Goal: Task Accomplishment & Management: Complete application form

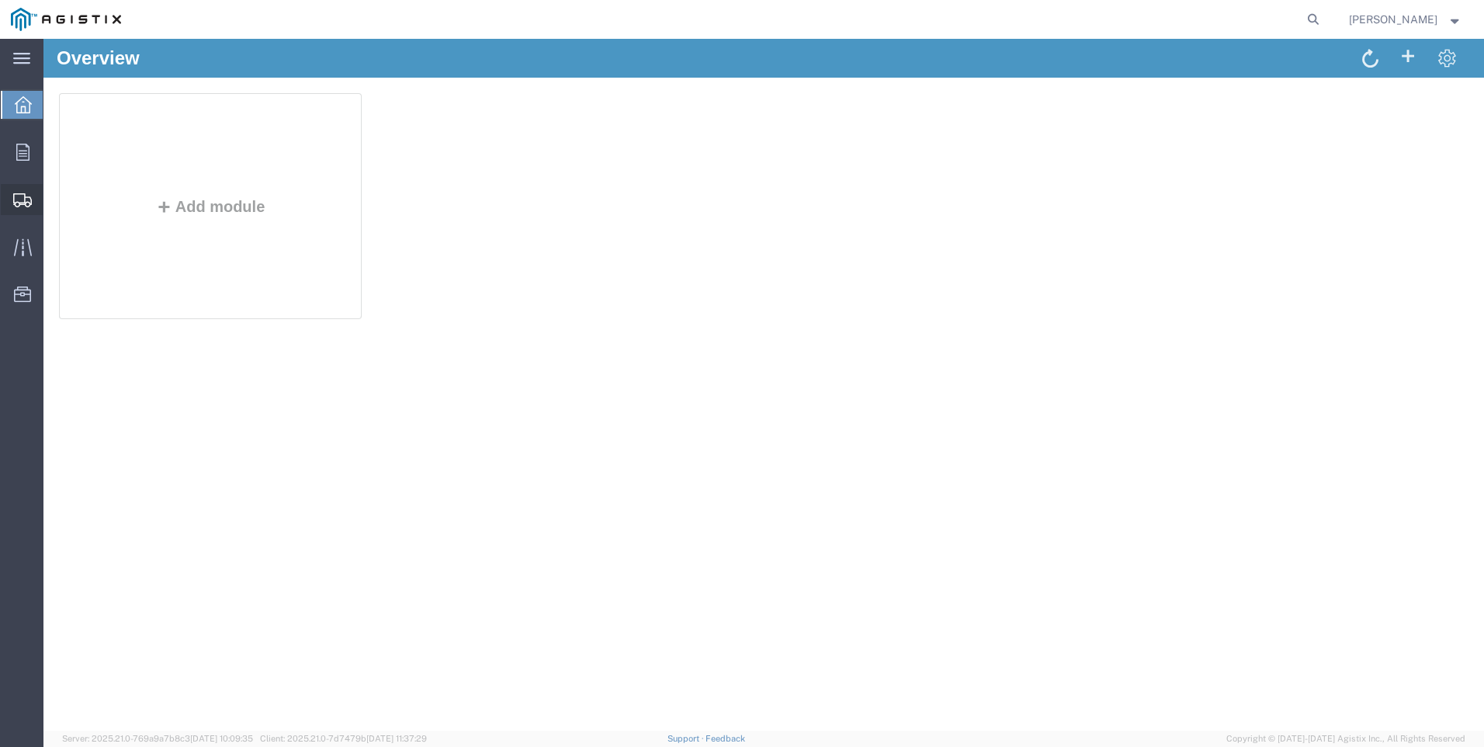
click at [0, 0] on span "Create Shipment" at bounding box center [0, 0] width 0 height 0
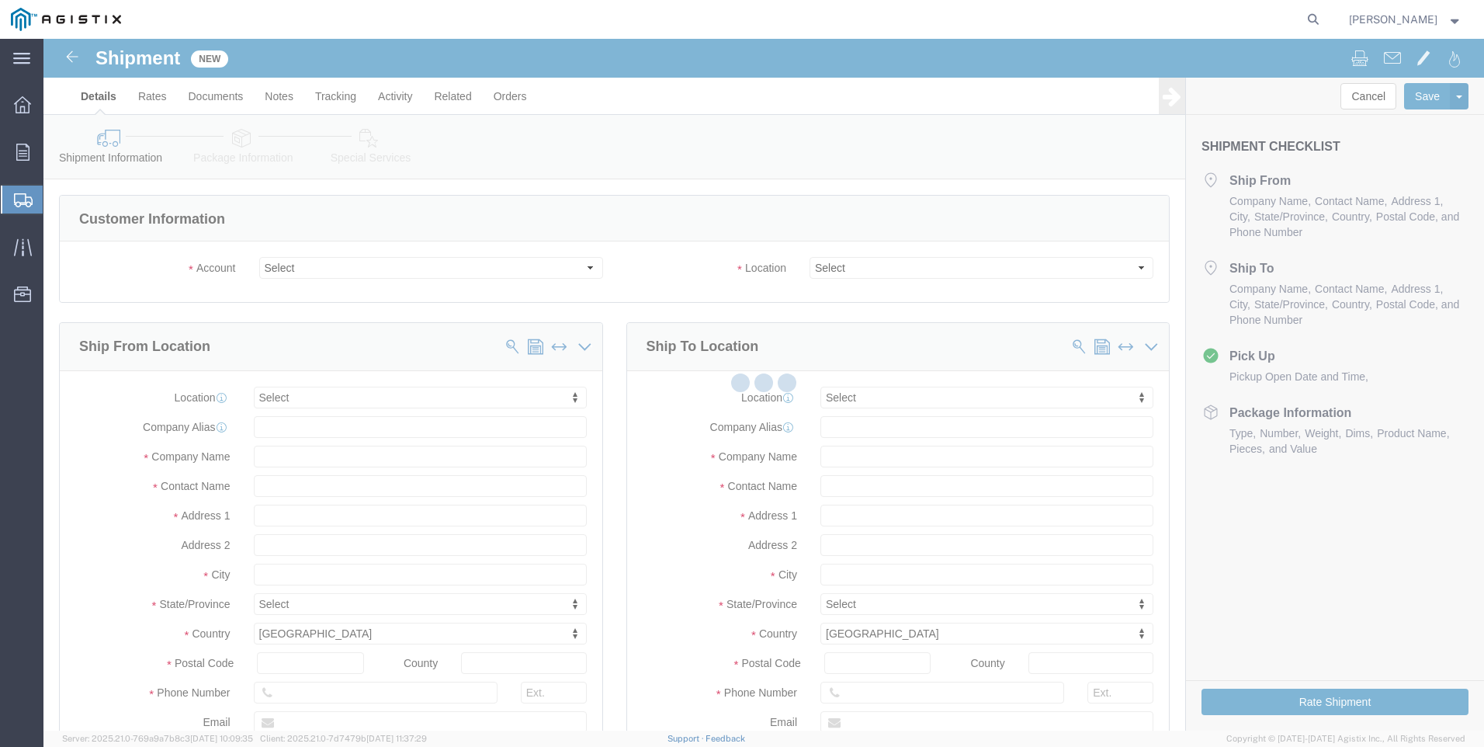
select select
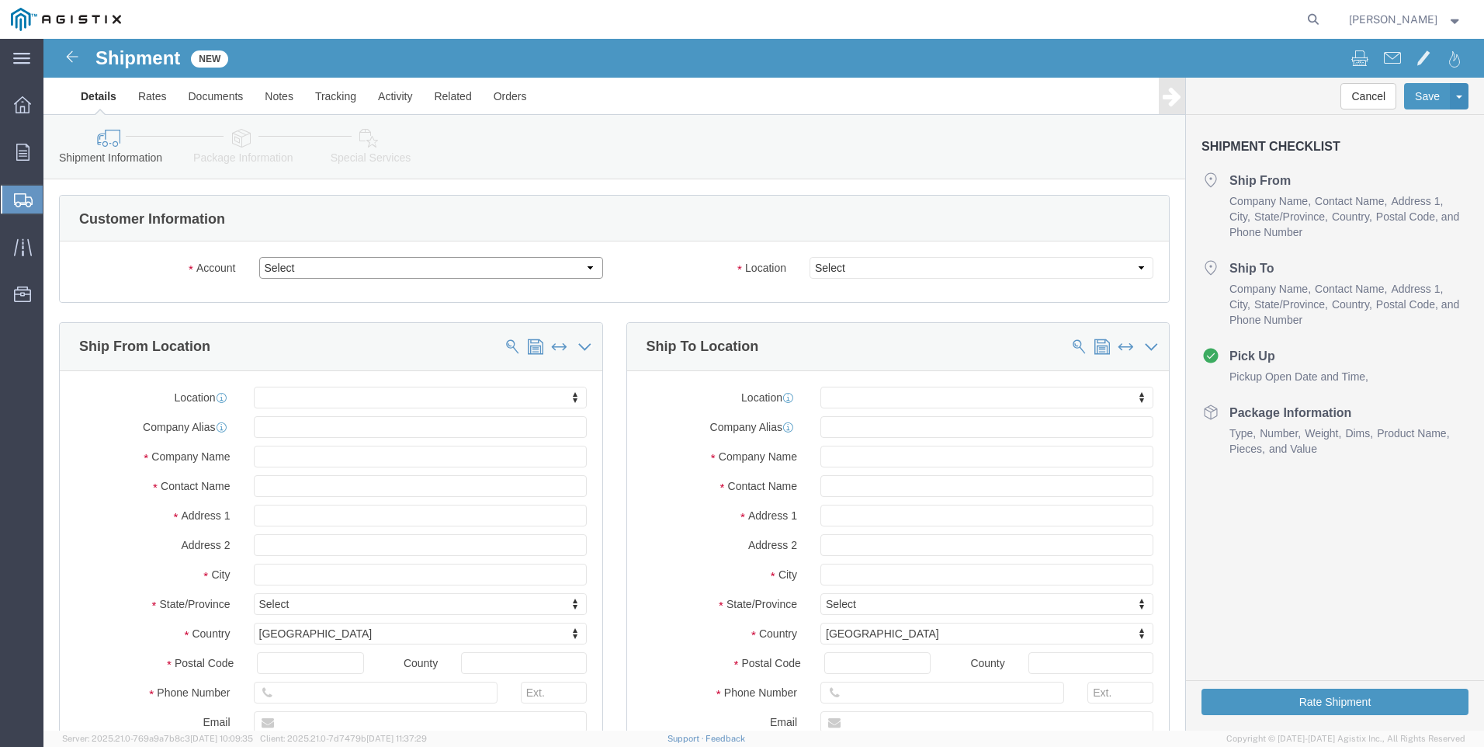
drag, startPoint x: 586, startPoint y: 269, endPoint x: 543, endPoint y: 231, distance: 58.3
click select "Select MRC Global ([PERSON_NAME] Corp) PG&E"
select select "9596"
click select "Select MRC Global ([PERSON_NAME] Corp) PG&E"
select select "PURCHORD"
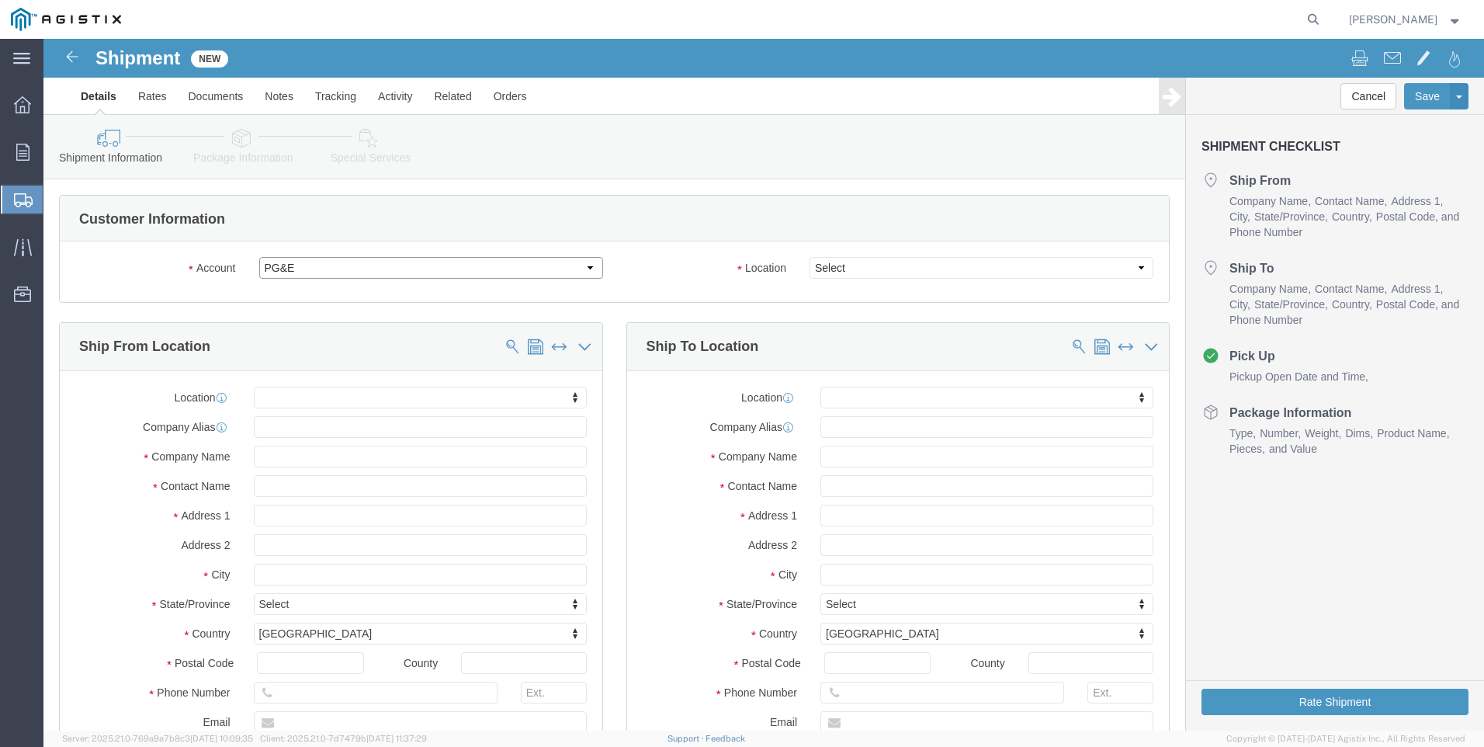
select select
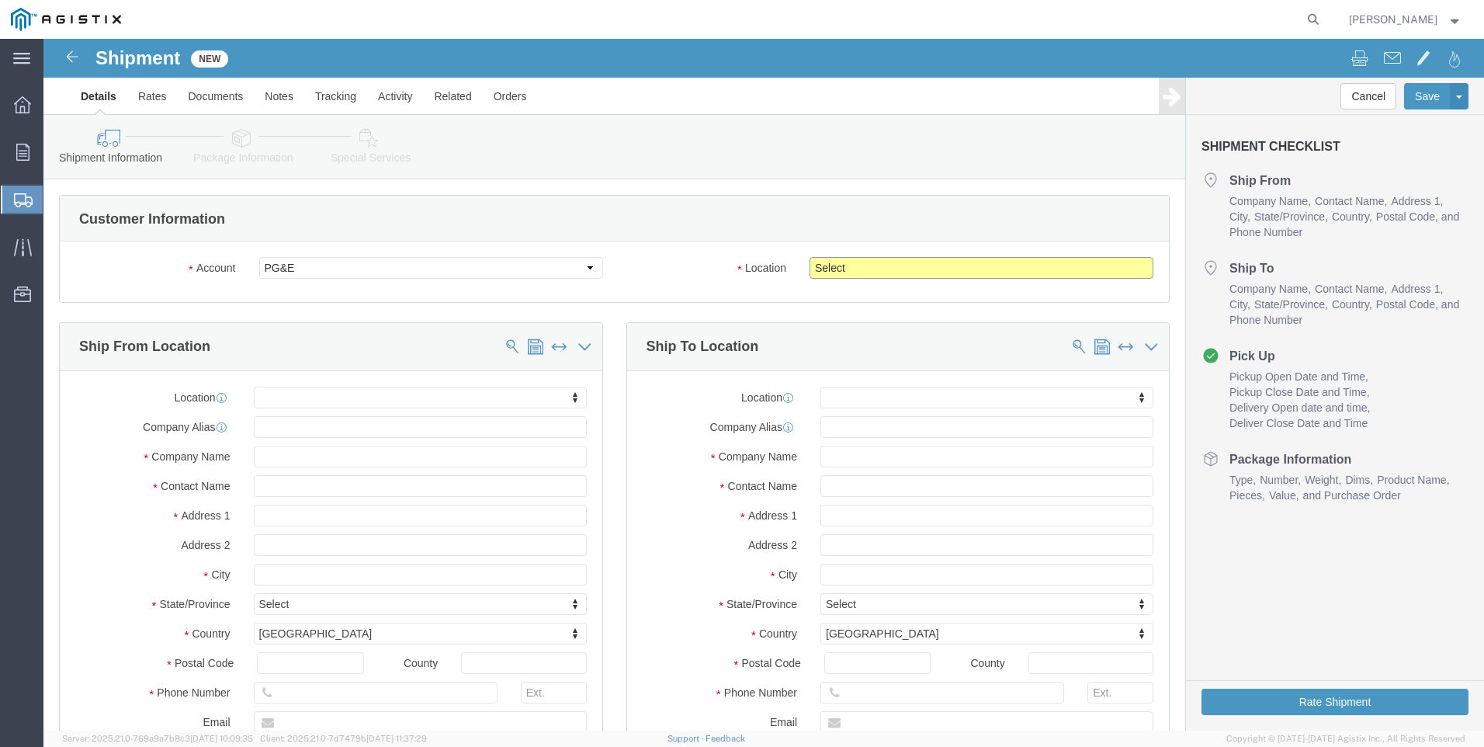
click select "Select All Others [GEOGRAPHIC_DATA] [GEOGRAPHIC_DATA] [GEOGRAPHIC_DATA] [GEOGRA…"
select select "23082"
click select "Select All Others [GEOGRAPHIC_DATA] [GEOGRAPHIC_DATA] [GEOGRAPHIC_DATA] [GEOGRA…"
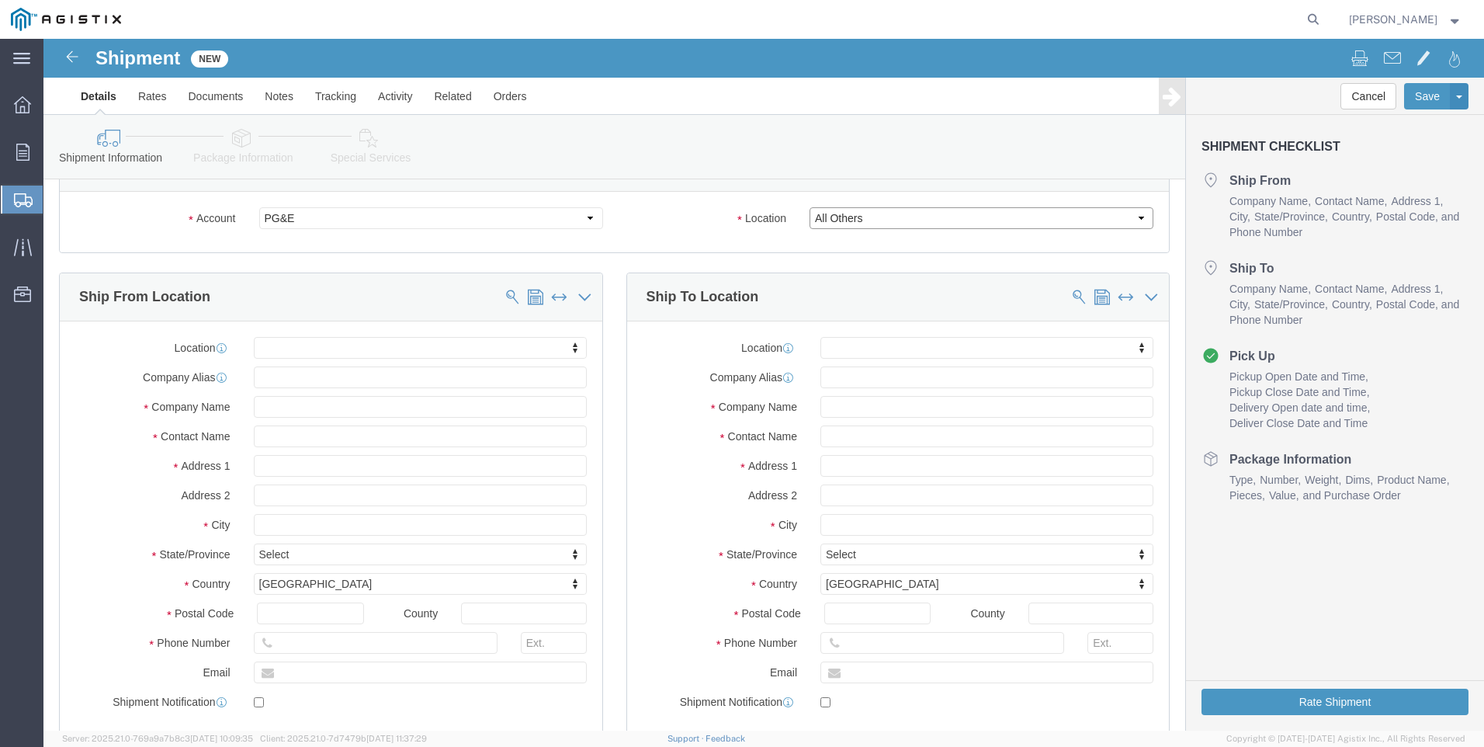
scroll to position [78, 0]
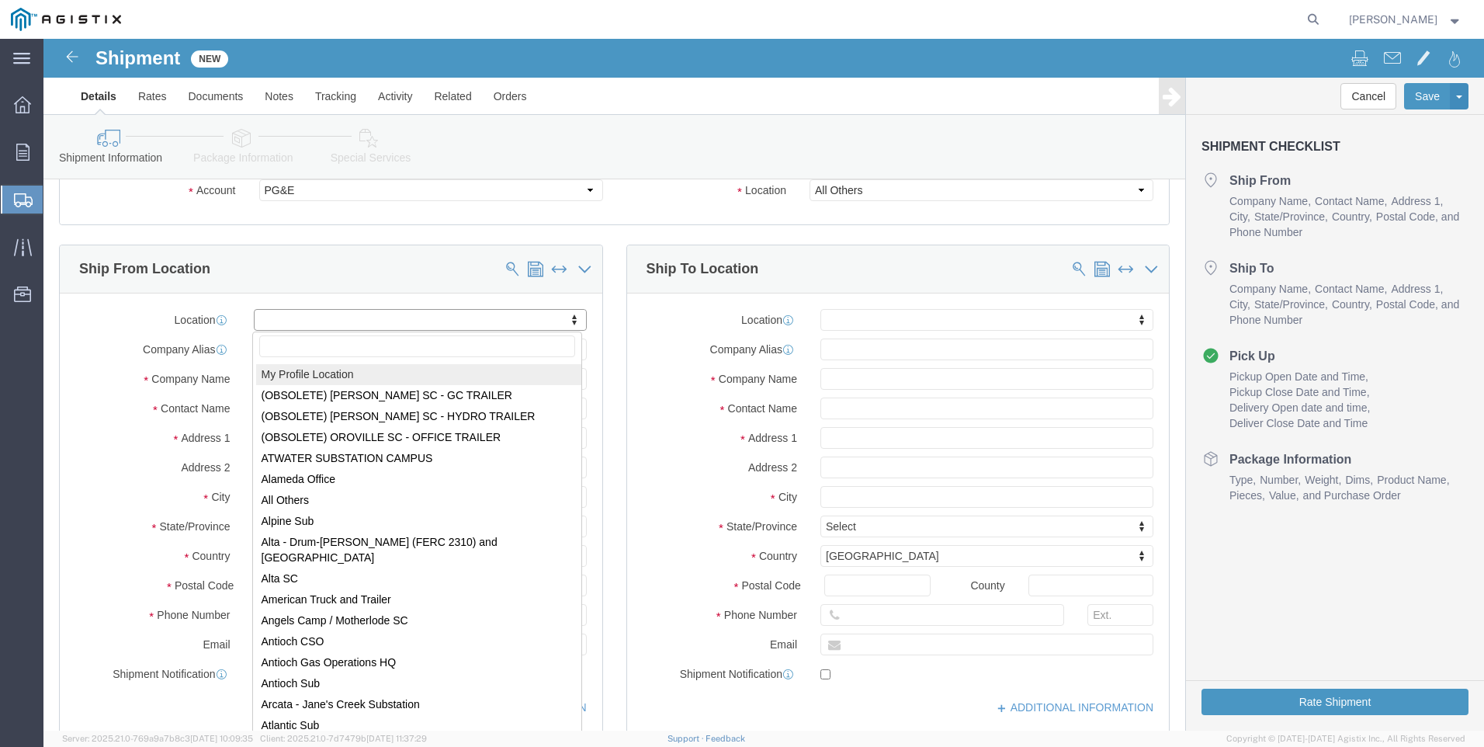
select select "MYPROFILE"
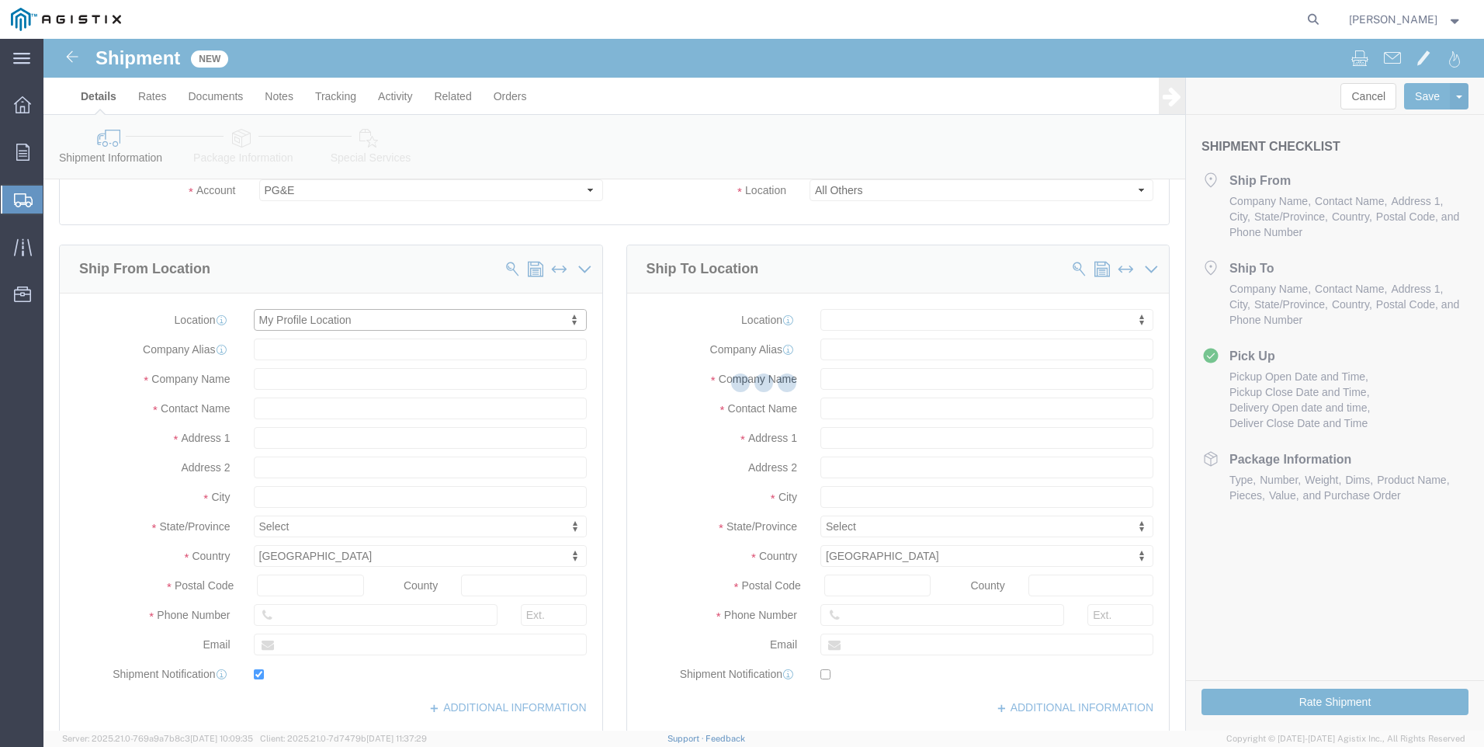
type input "[STREET_ADDRESS][PERSON_NAME]"
type input "93263"
type input "6613916218"
type input "[PERSON_NAME][EMAIL_ADDRESS][PERSON_NAME][DOMAIN_NAME]"
checkbox input "true"
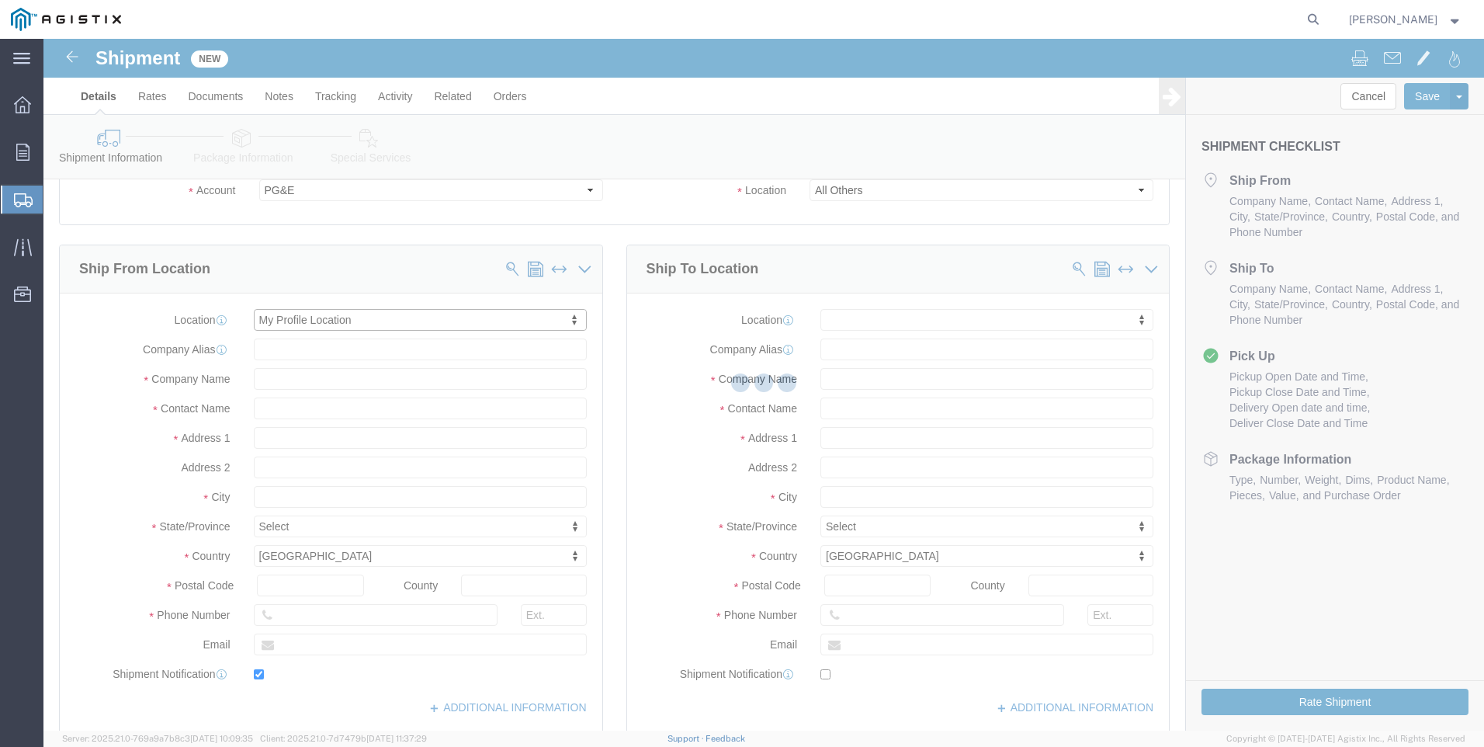
type input "MRC Global ([PERSON_NAME] Corp)"
type input "[PERSON_NAME]"
type input "Shafter"
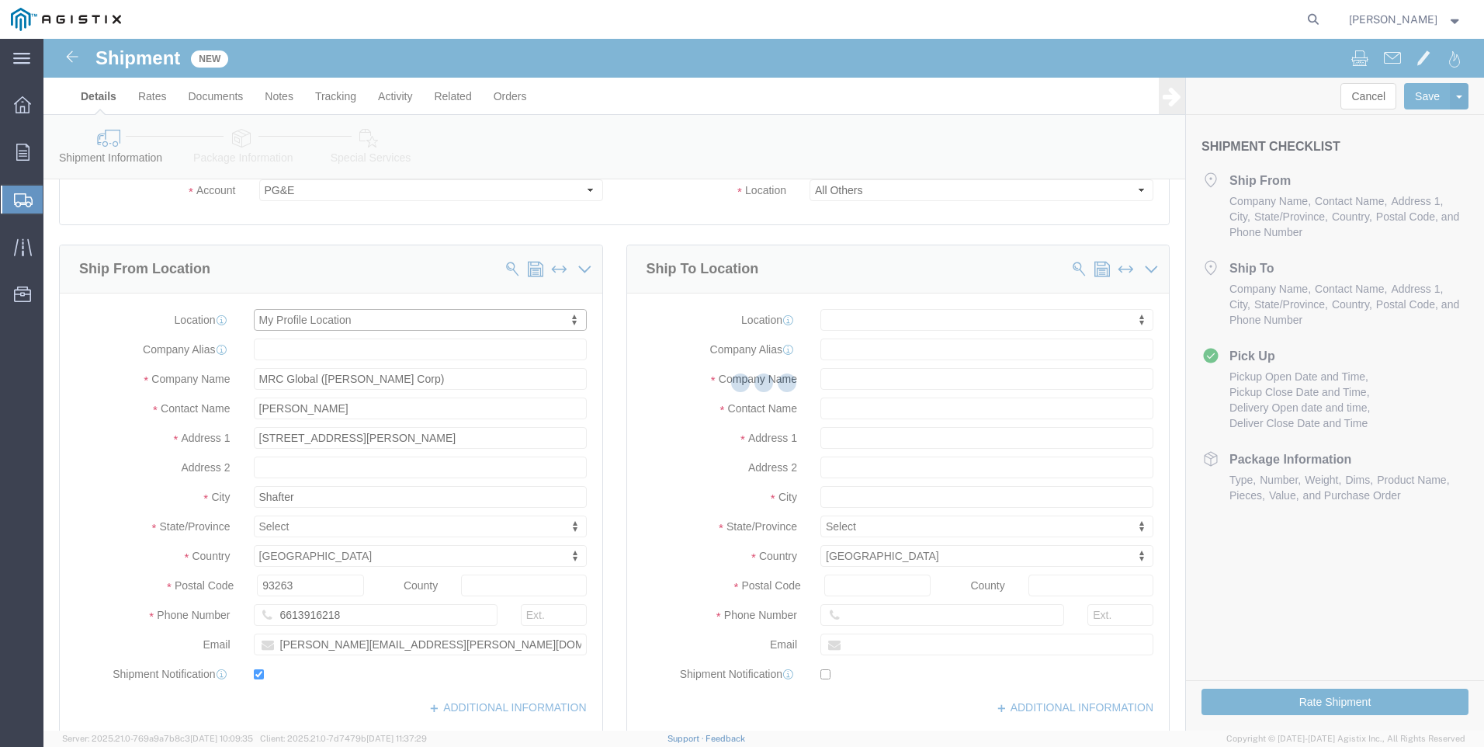
select select "CA"
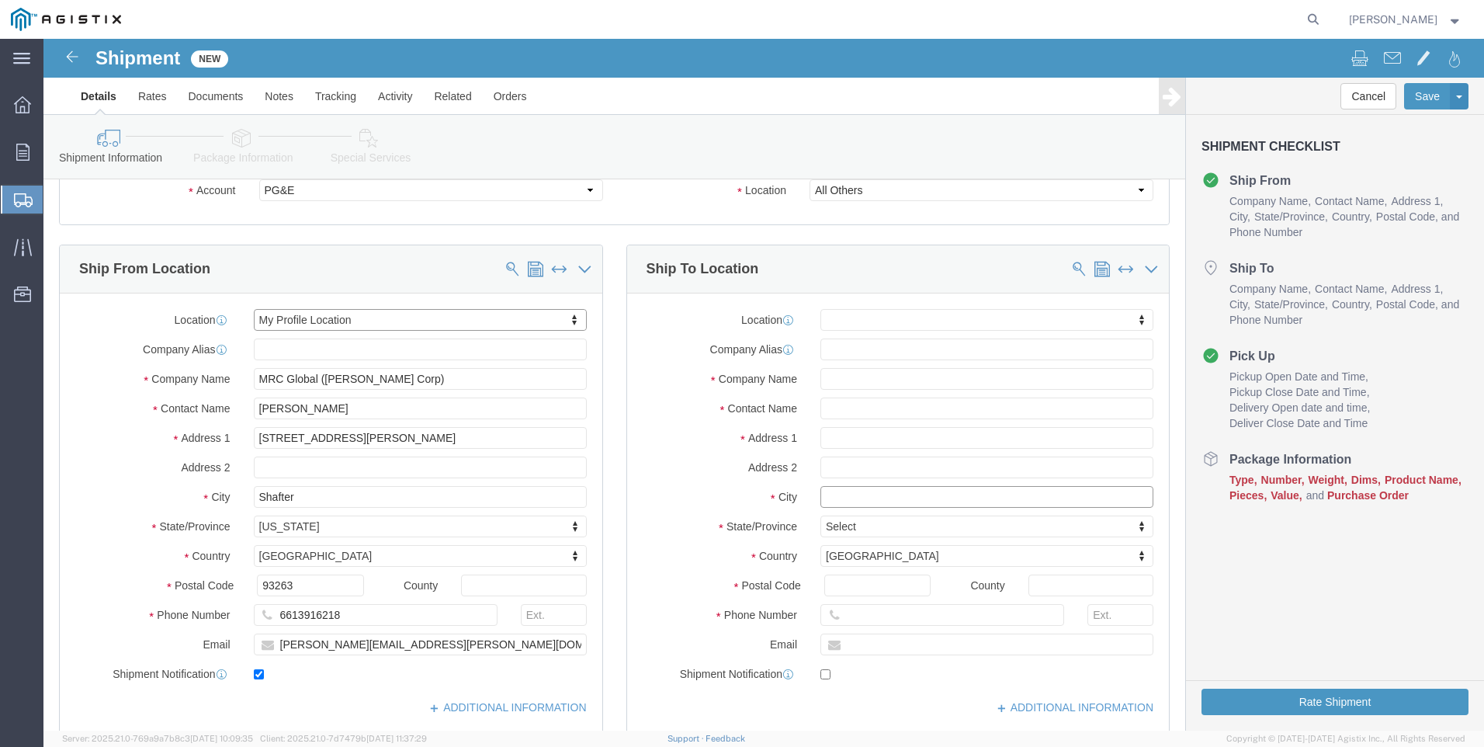
click input "text"
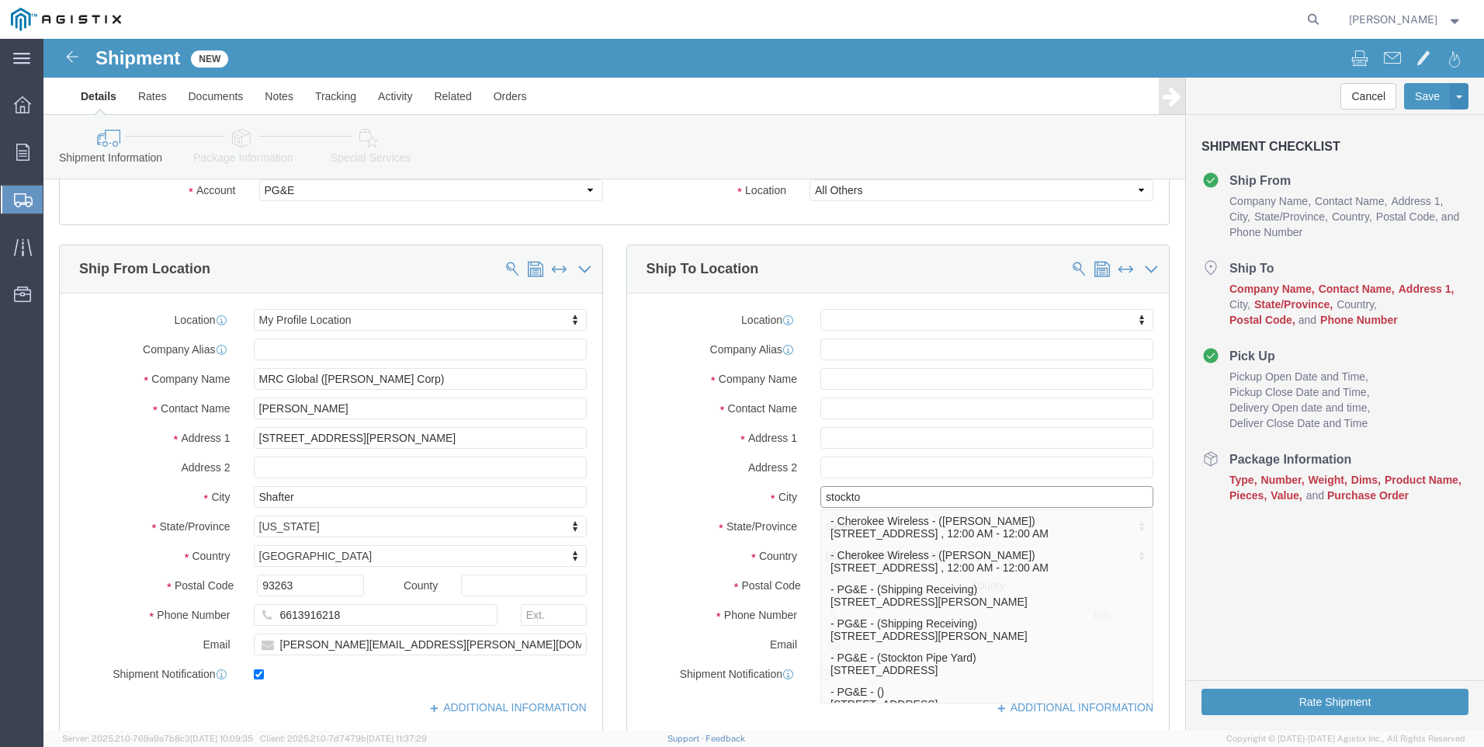
type input "stockton"
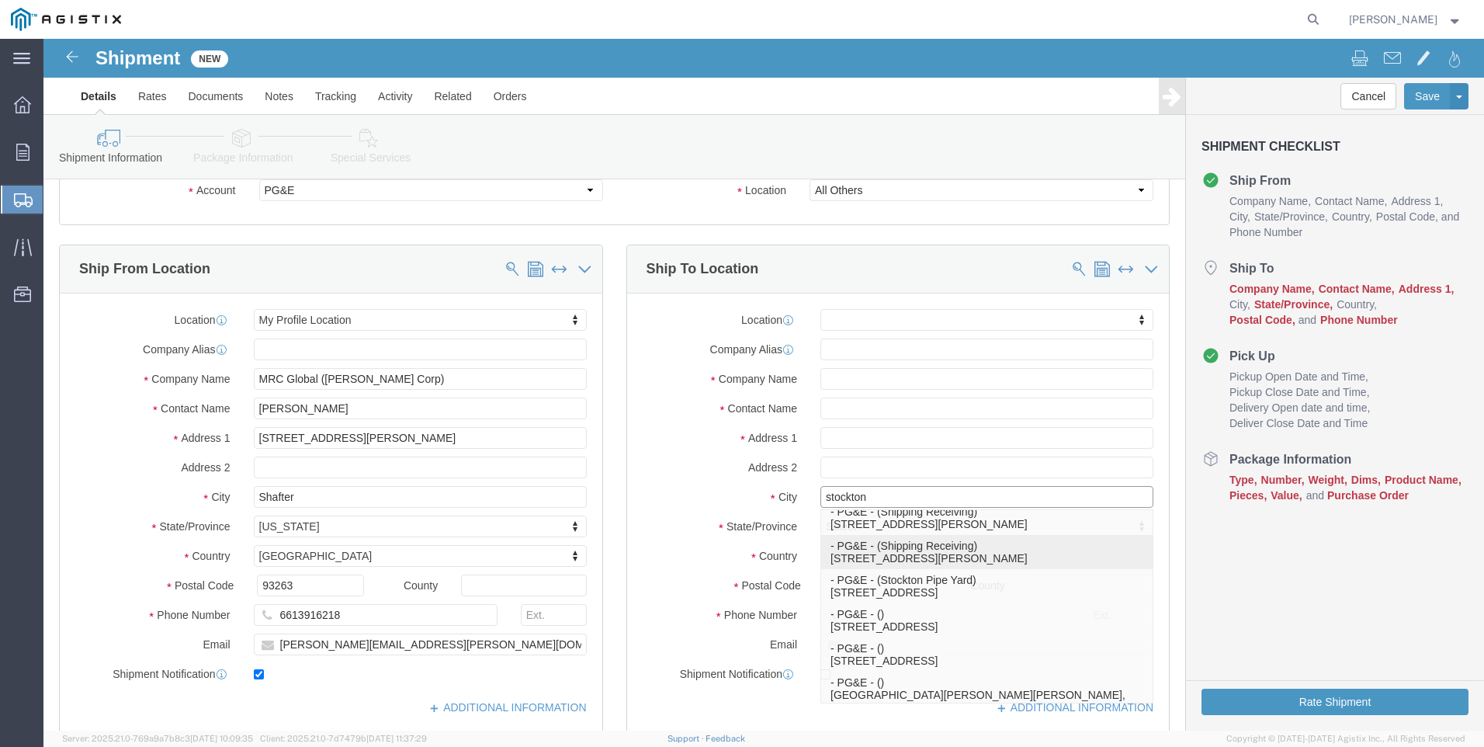
click p "- PG&E - (Shipping Receiving) [STREET_ADDRESS][PERSON_NAME]"
select select
type input "[STREET_ADDRESS][PERSON_NAME]"
type input "95204"
type input "PG&E"
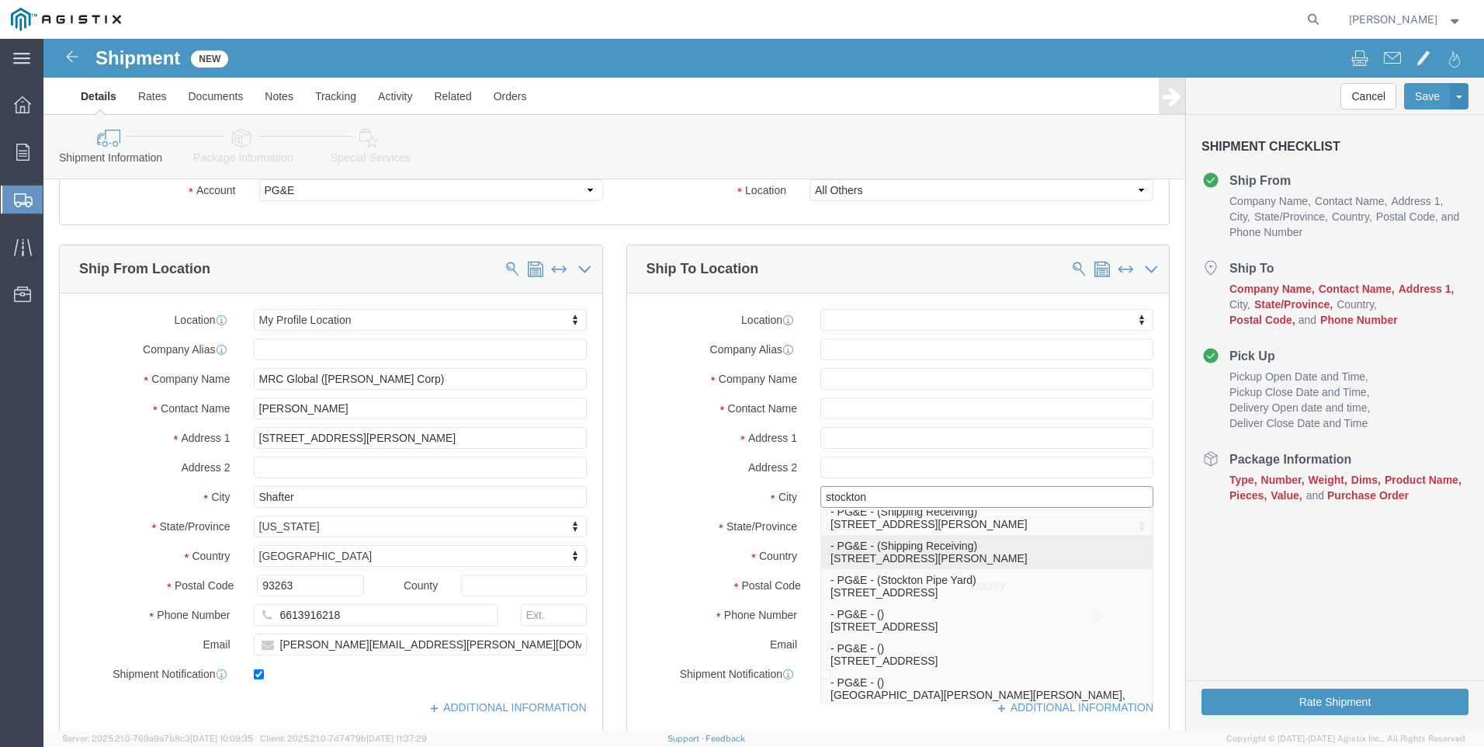
type input "Shipping Receiving"
type input "Stockton"
select select "CA"
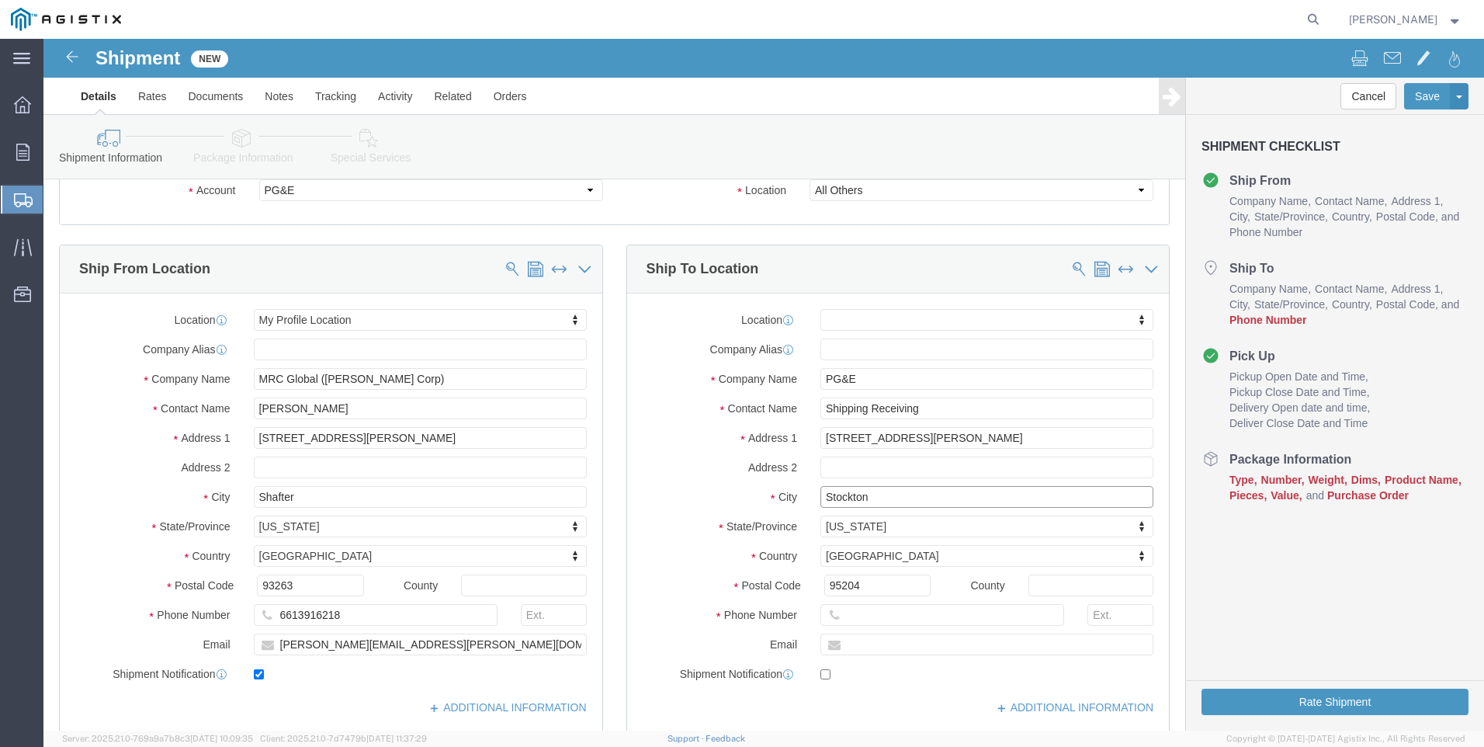
type input "Stockton"
select select
click input "Shipping Receiving"
type input "S"
click input "text"
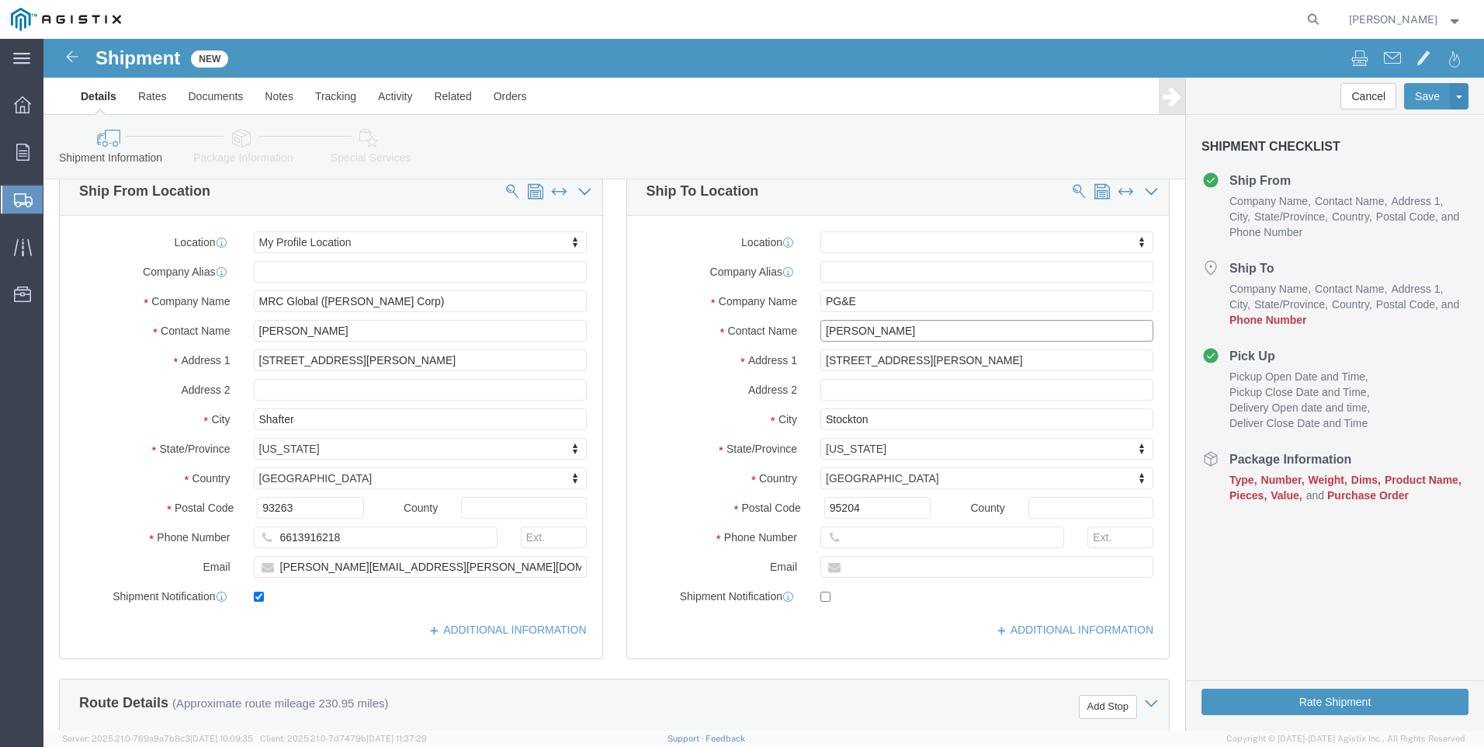
scroll to position [233, 0]
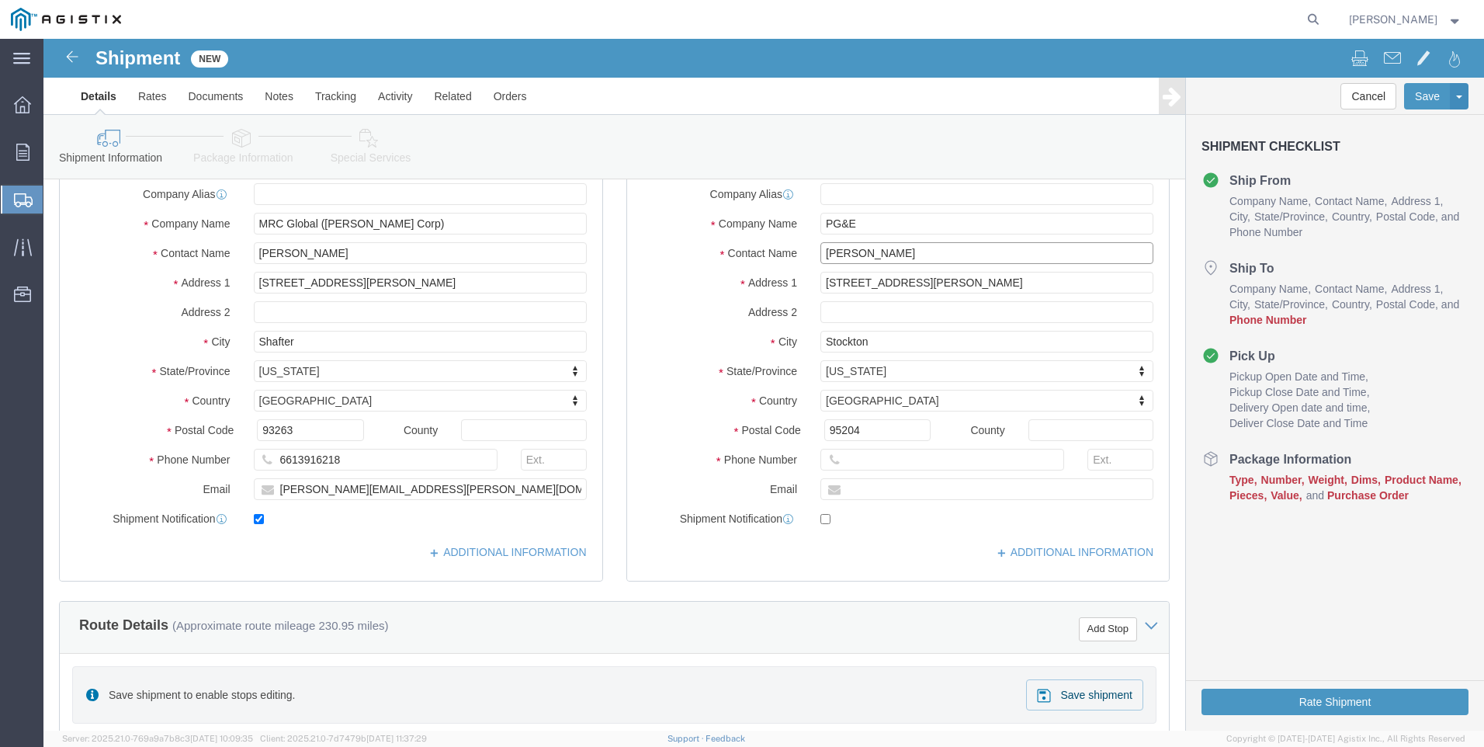
type input "[PERSON_NAME]"
click input "text"
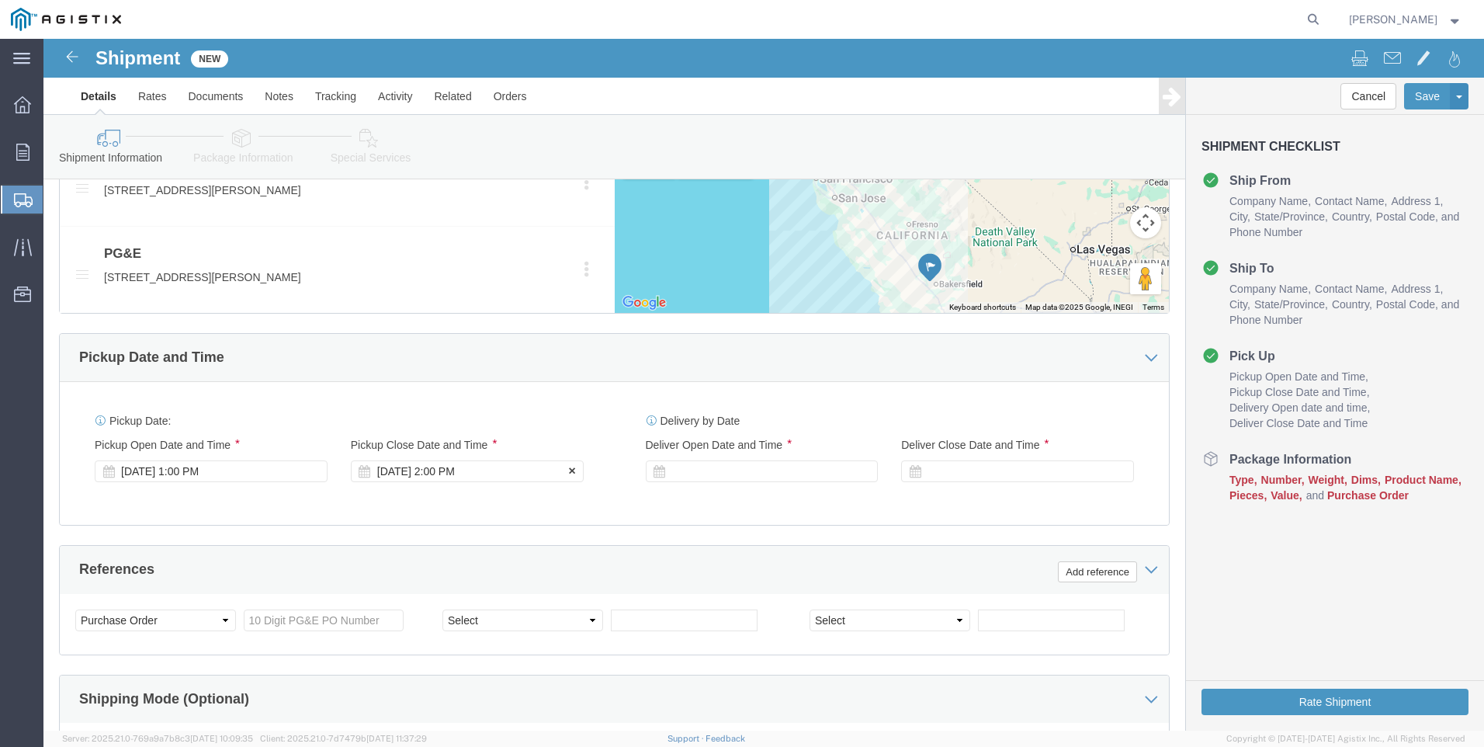
scroll to position [854, 0]
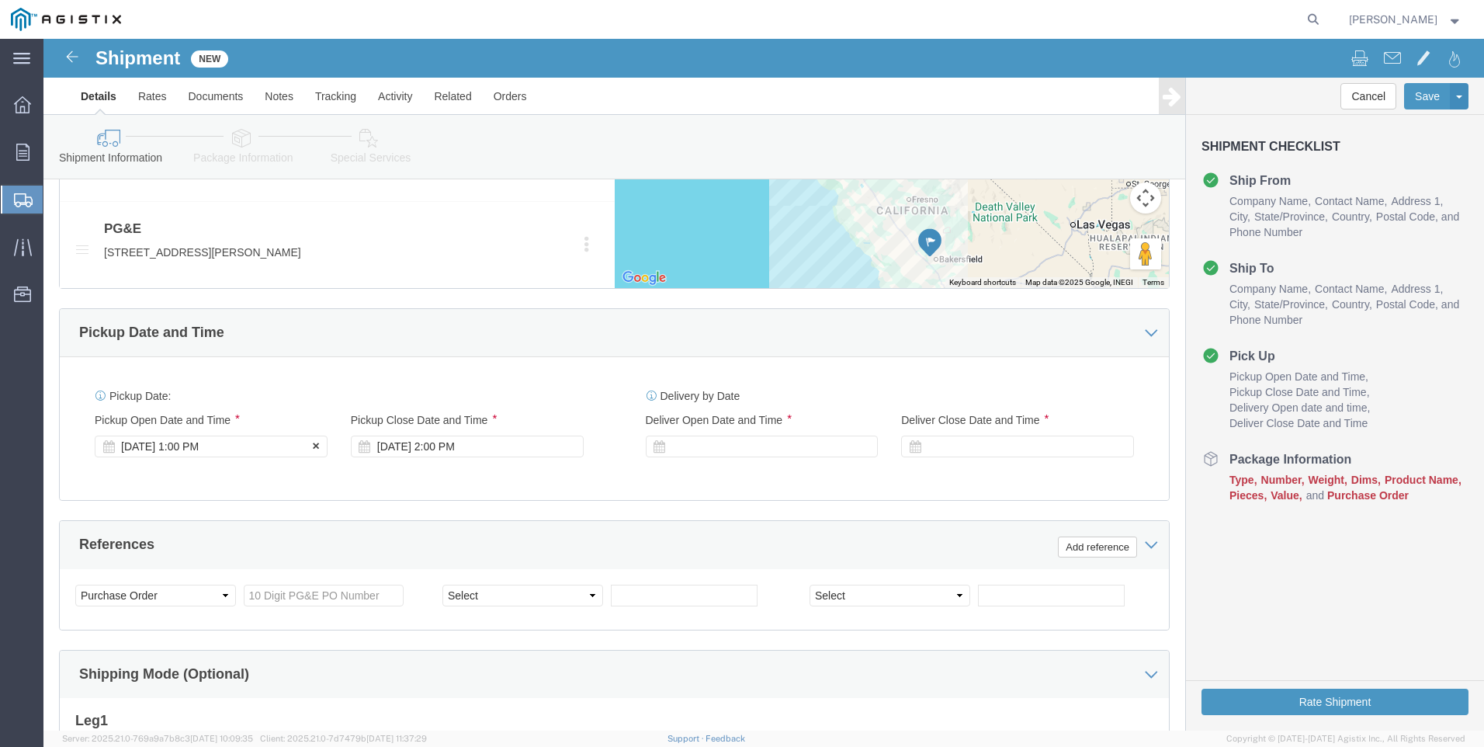
type input "[PHONE_NUMBER]"
click div "[DATE] 1:00 PM"
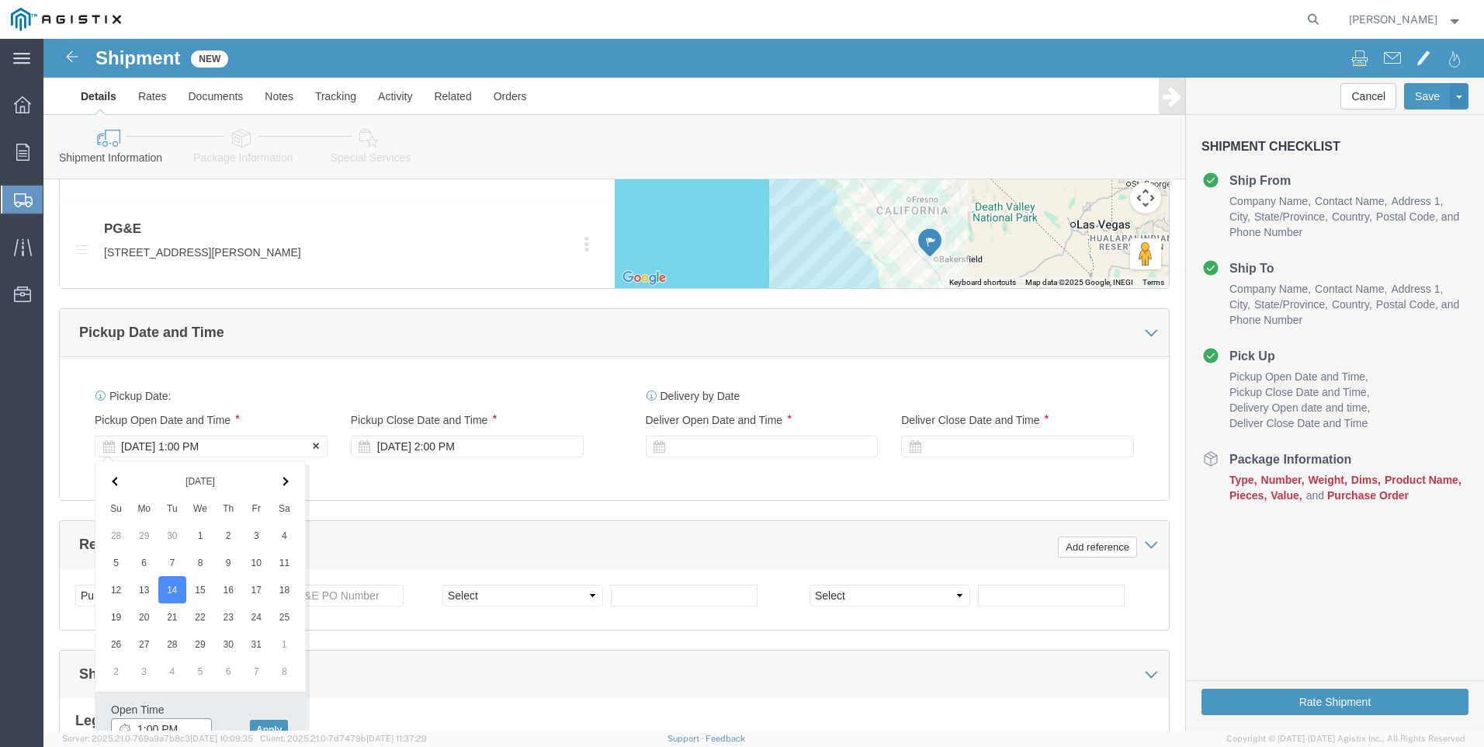
scroll to position [863, 0]
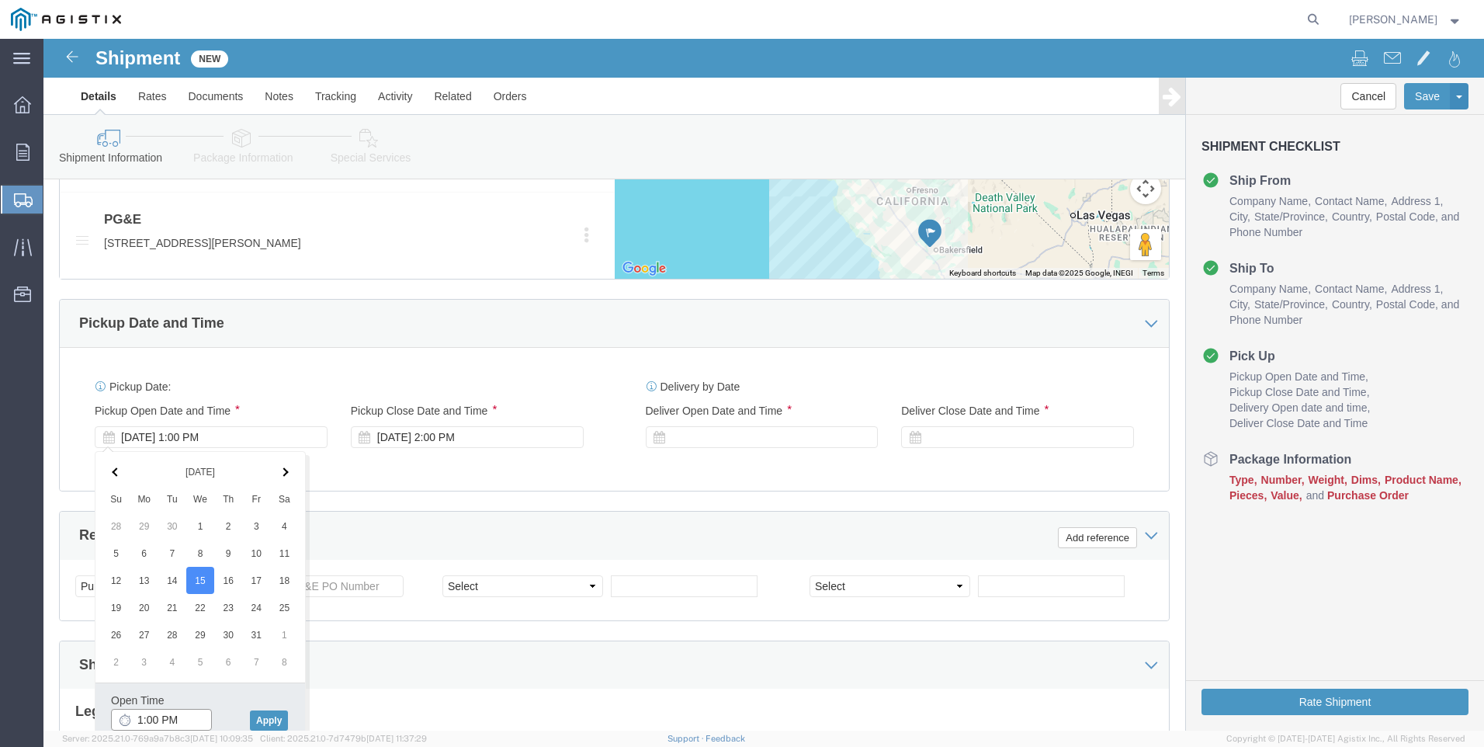
click input "1:00 PM"
type input "6:00 AM"
click button "Apply"
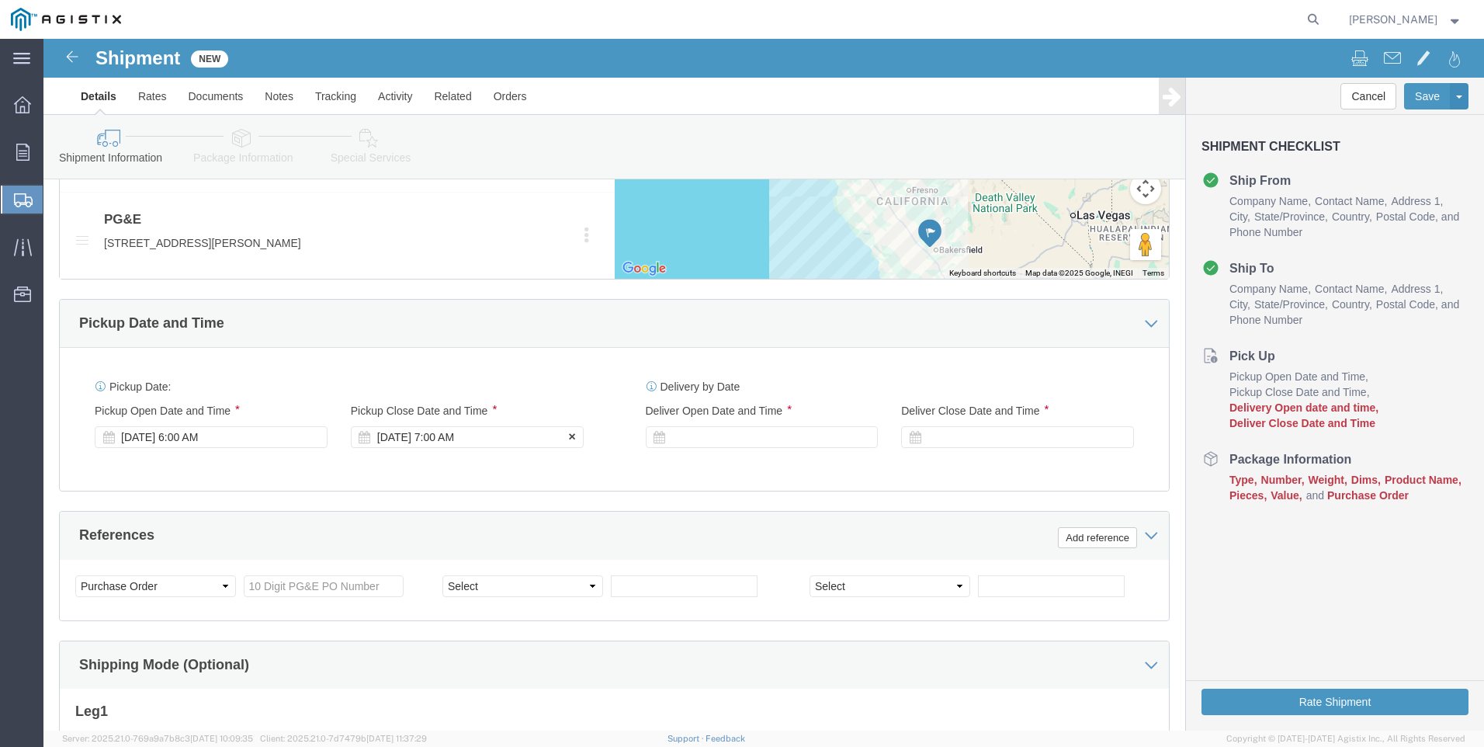
click div "[DATE] 7:00 AM"
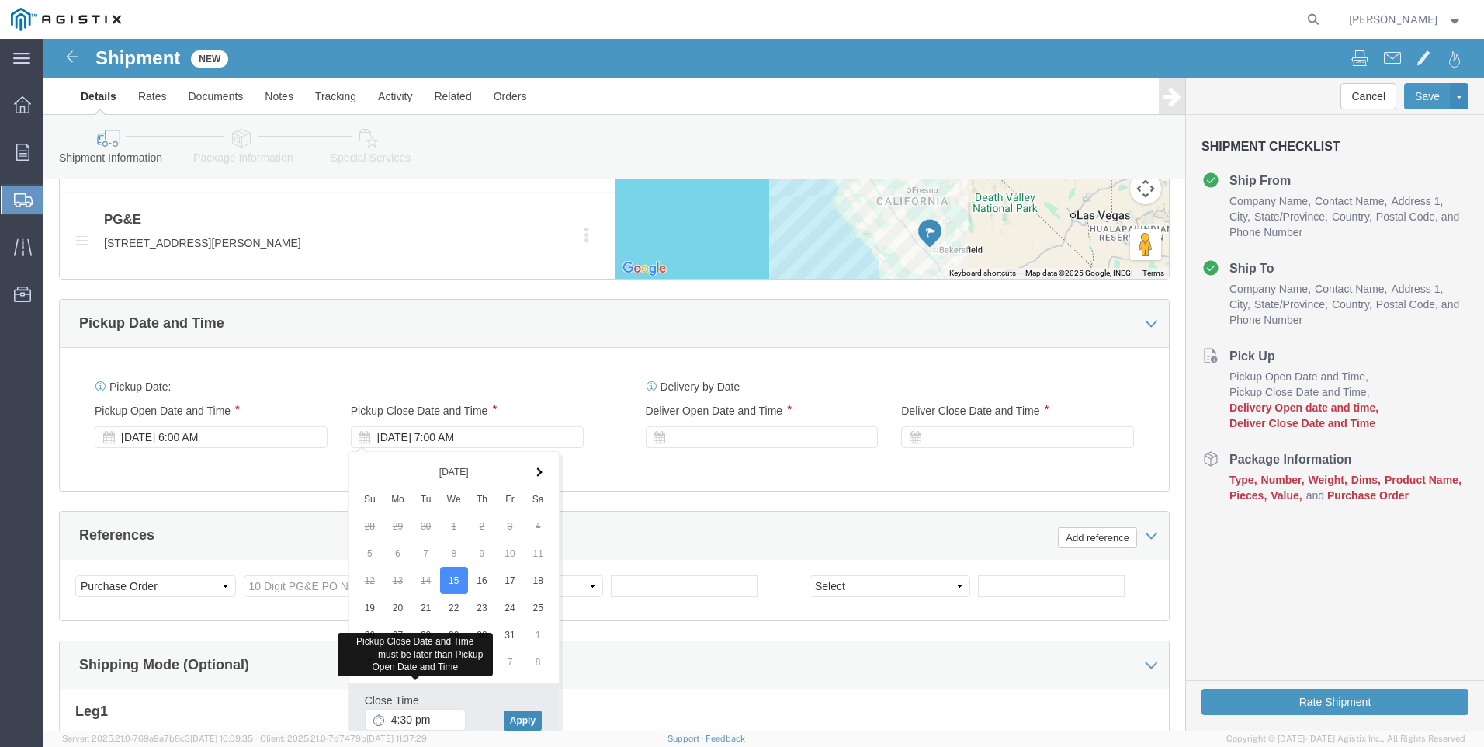
type input "4:30 PM"
click button "Apply"
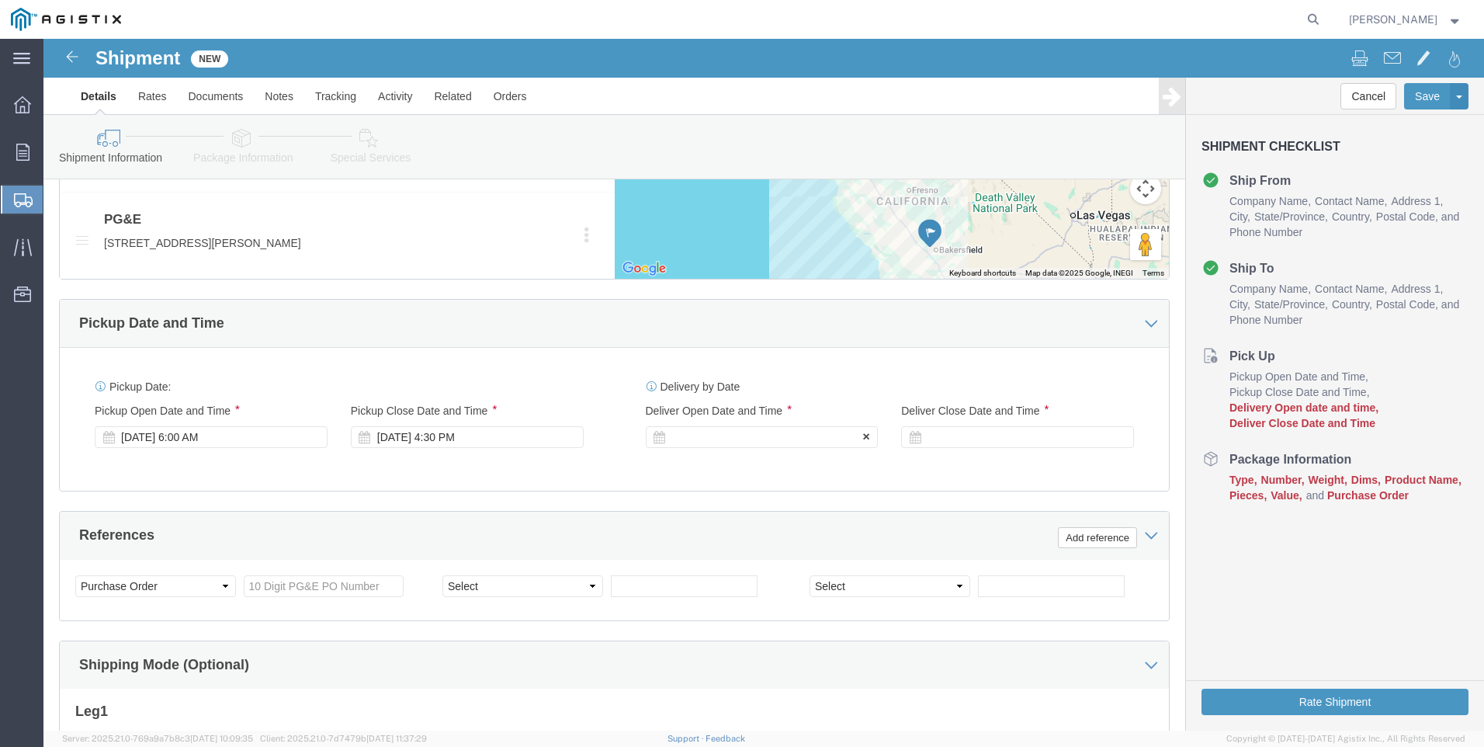
click div
click input "5:30 PM"
type input "8:00 AM"
click button "Apply"
click div
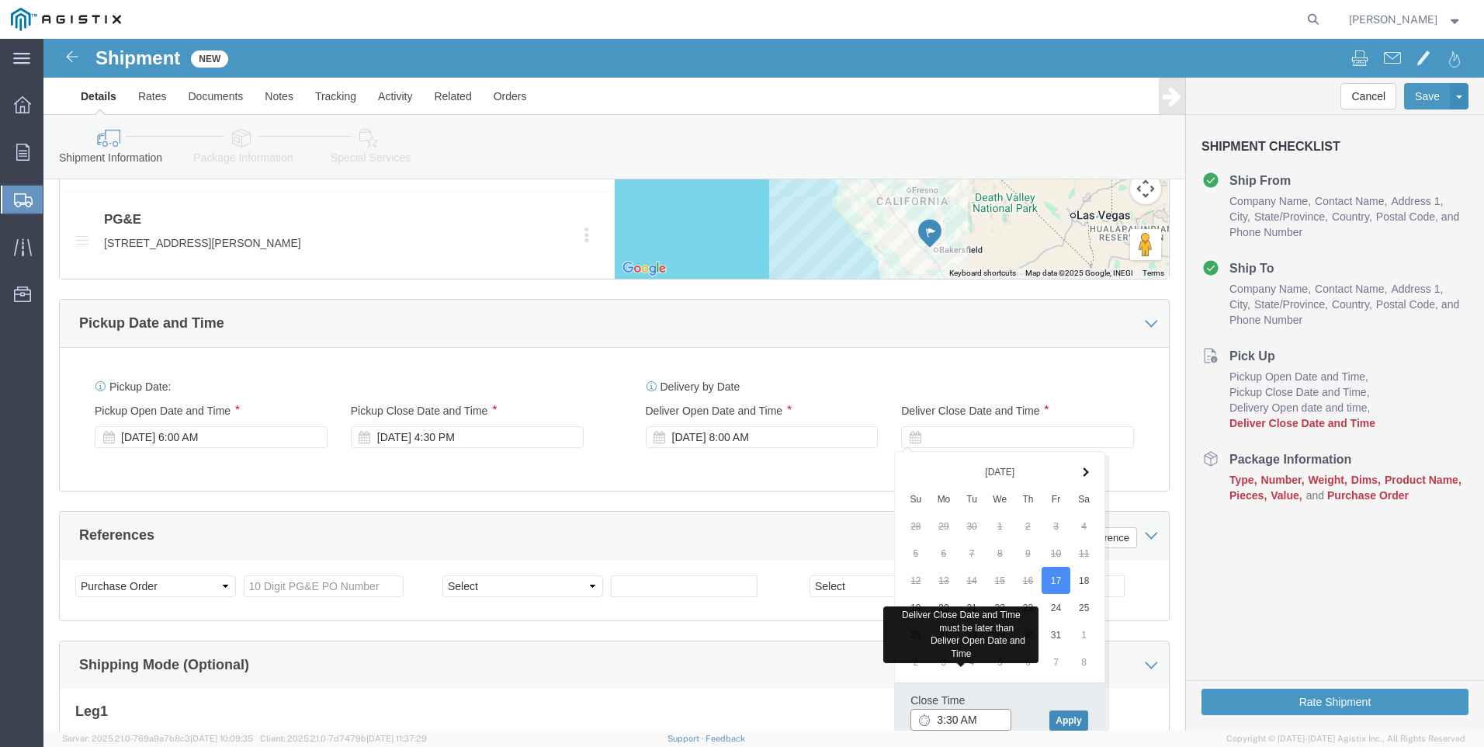
type input "3:30 AM"
click button "Apply"
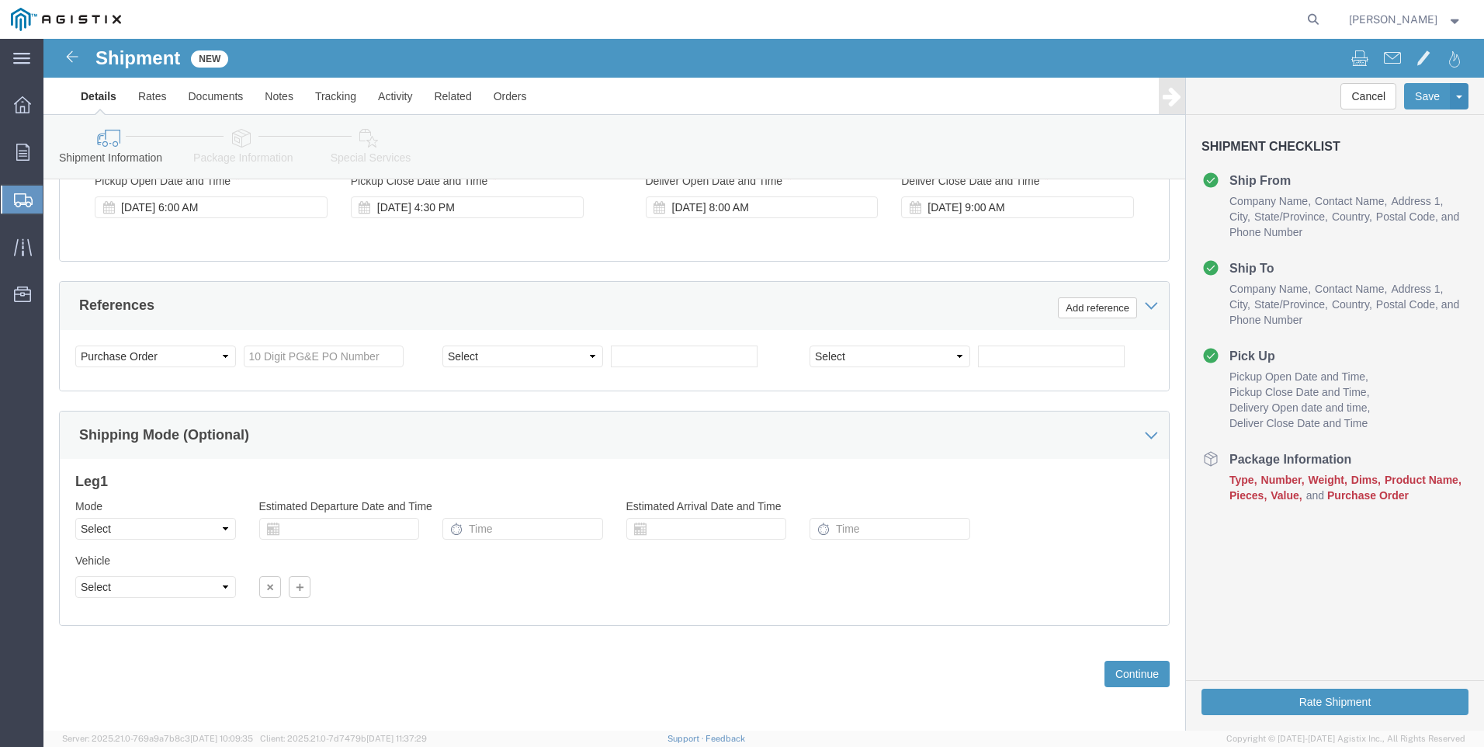
scroll to position [1097, 0]
click input "text"
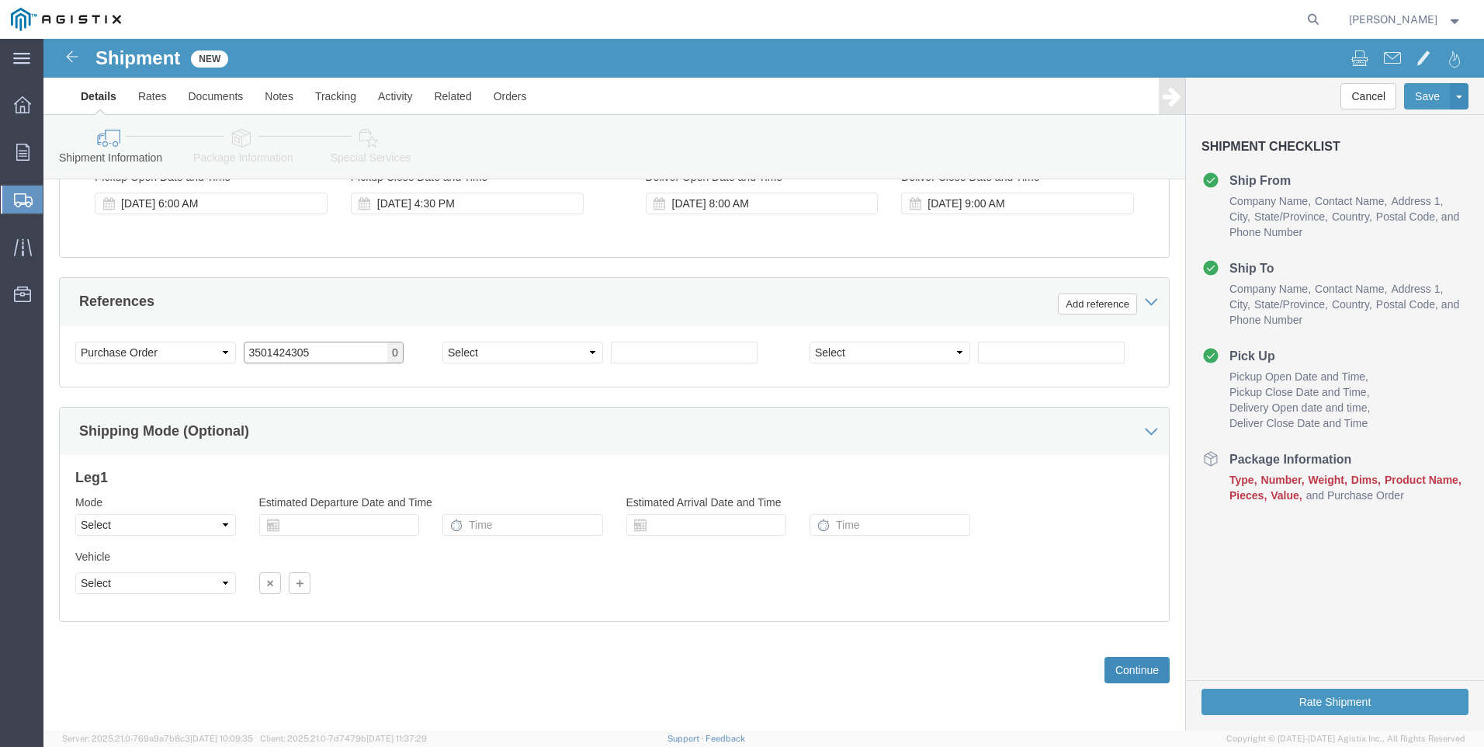
type input "3501424305"
click button "Continue"
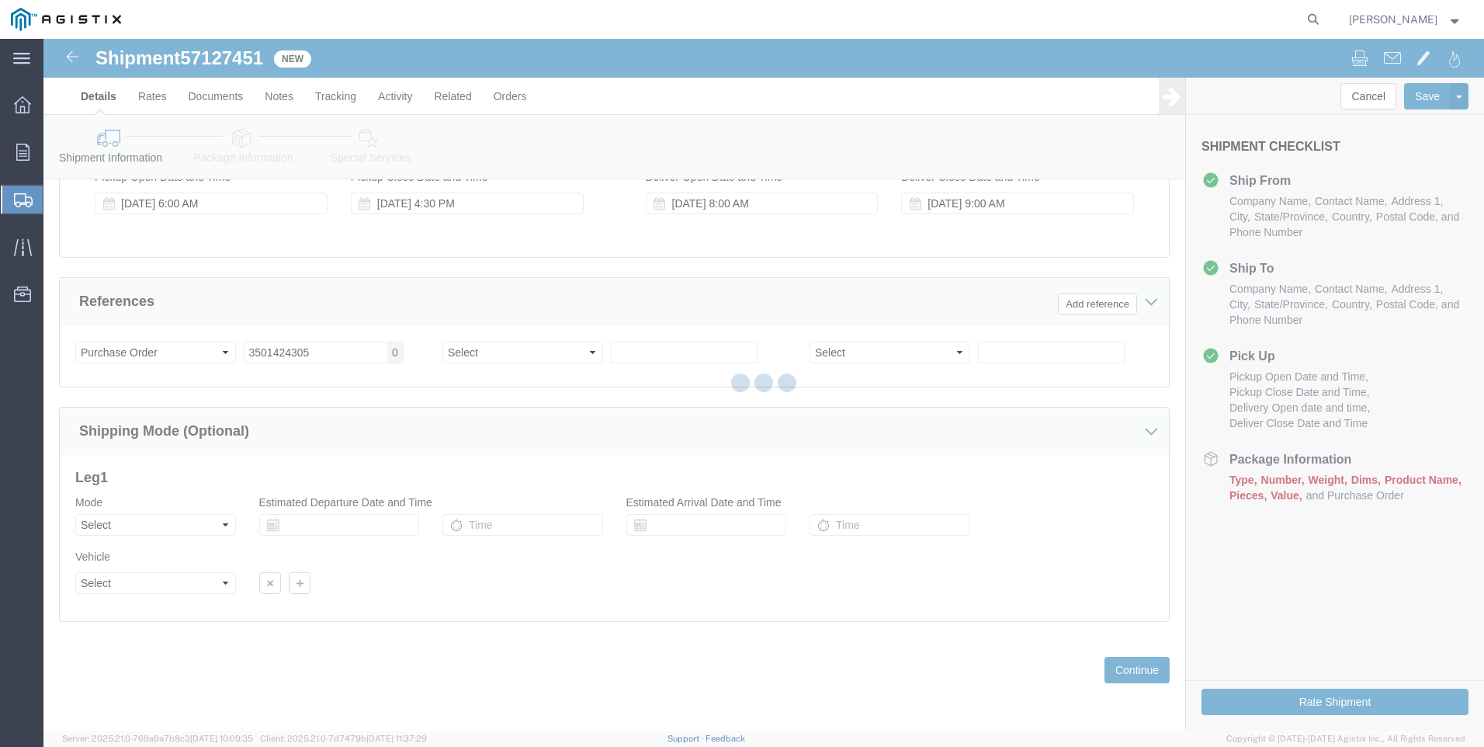
select select "21483"
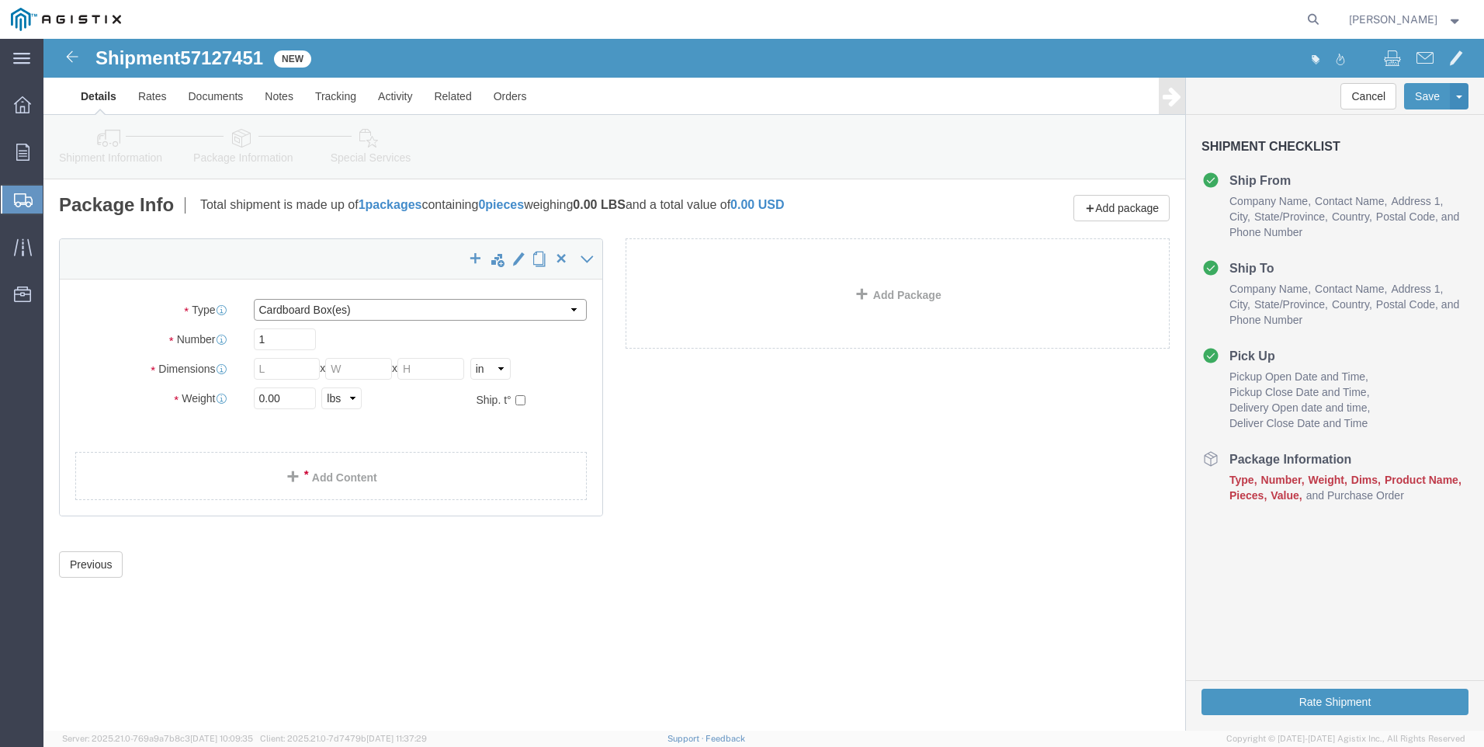
click select "Select Bulk Bundle(s) Cardboard Box(es) Carton(s) Crate(s) Drum(s) (Fiberboard)…"
select select "PSNS"
click select "Select Bulk Bundle(s) Cardboard Box(es) Carton(s) Crate(s) Drum(s) (Fiberboard)…"
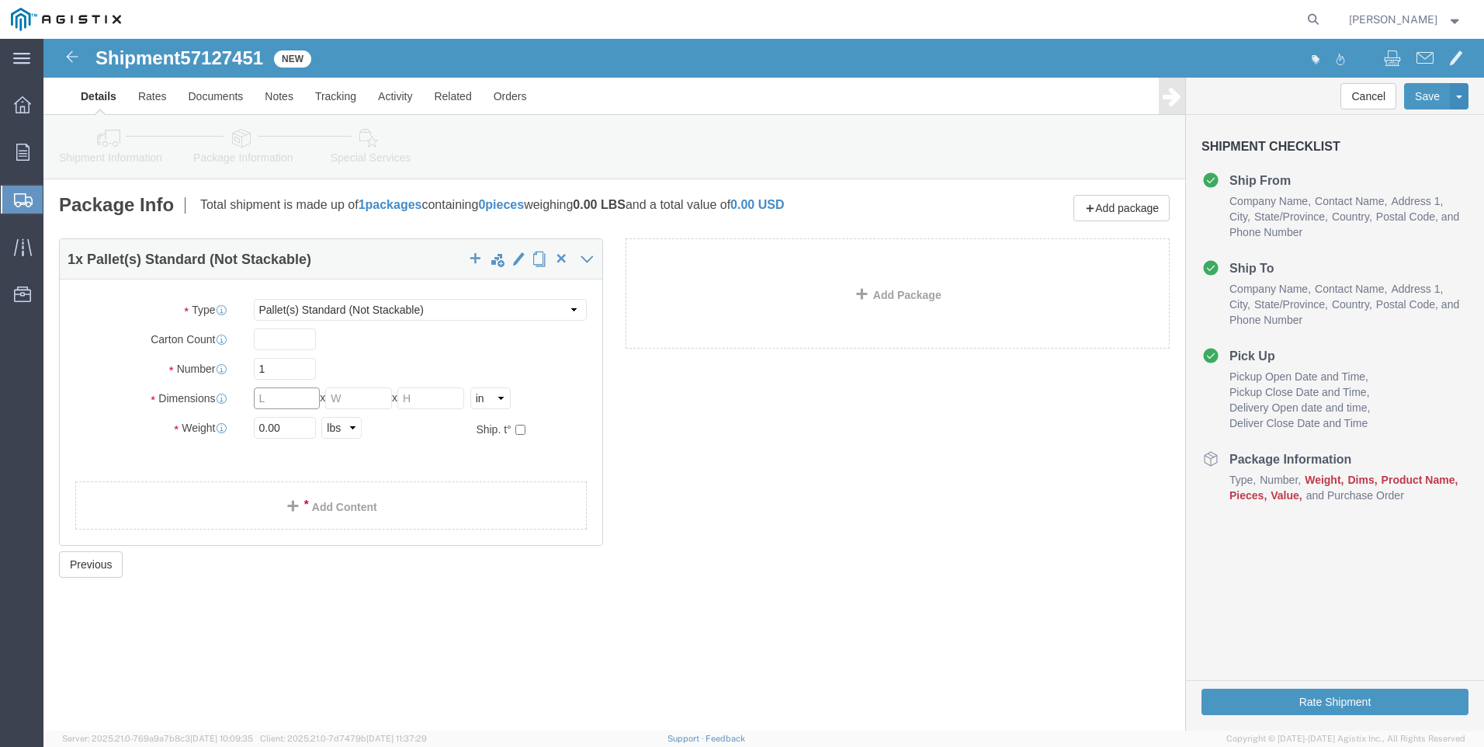
click input "text"
type input "48"
type input "40"
type input "36"
click input "0.00"
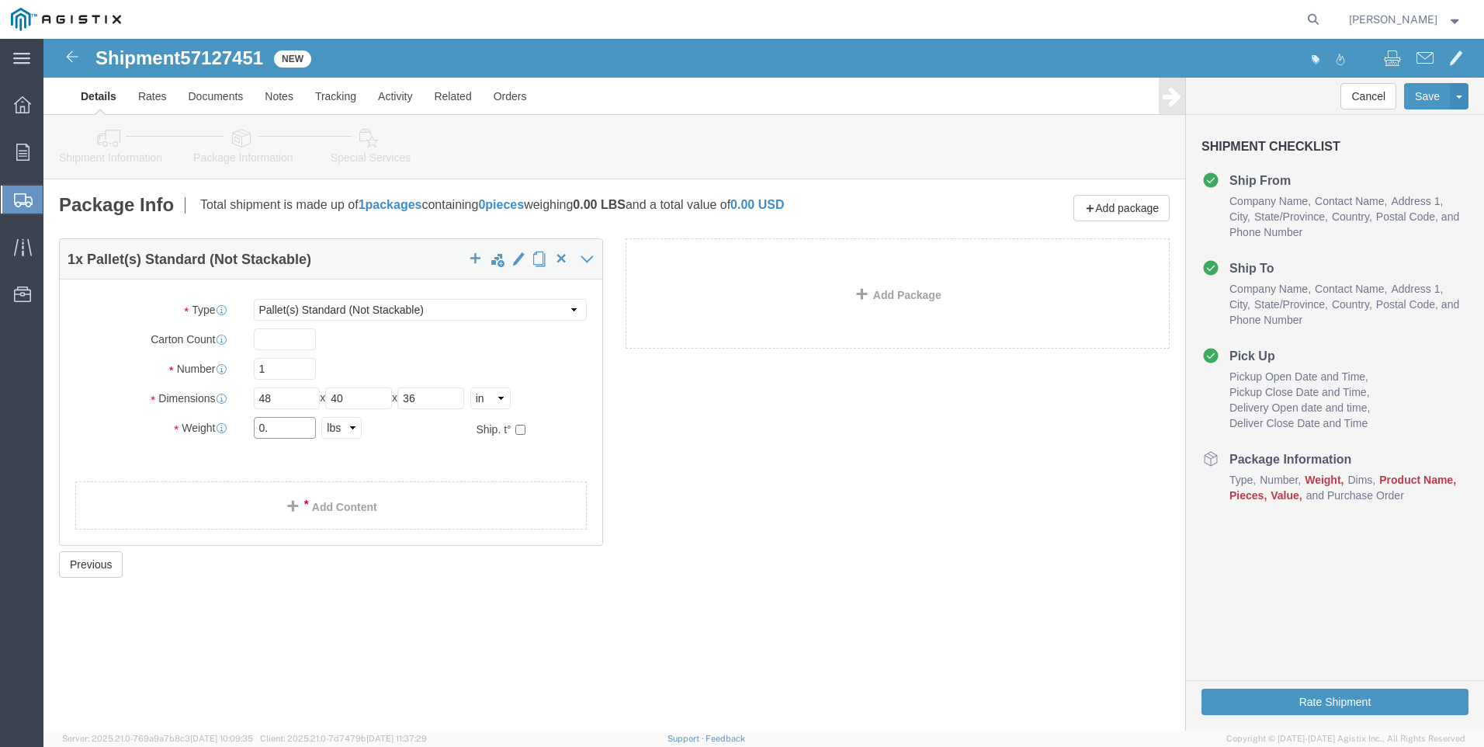
type input "0"
type input "401"
click link "Add Content"
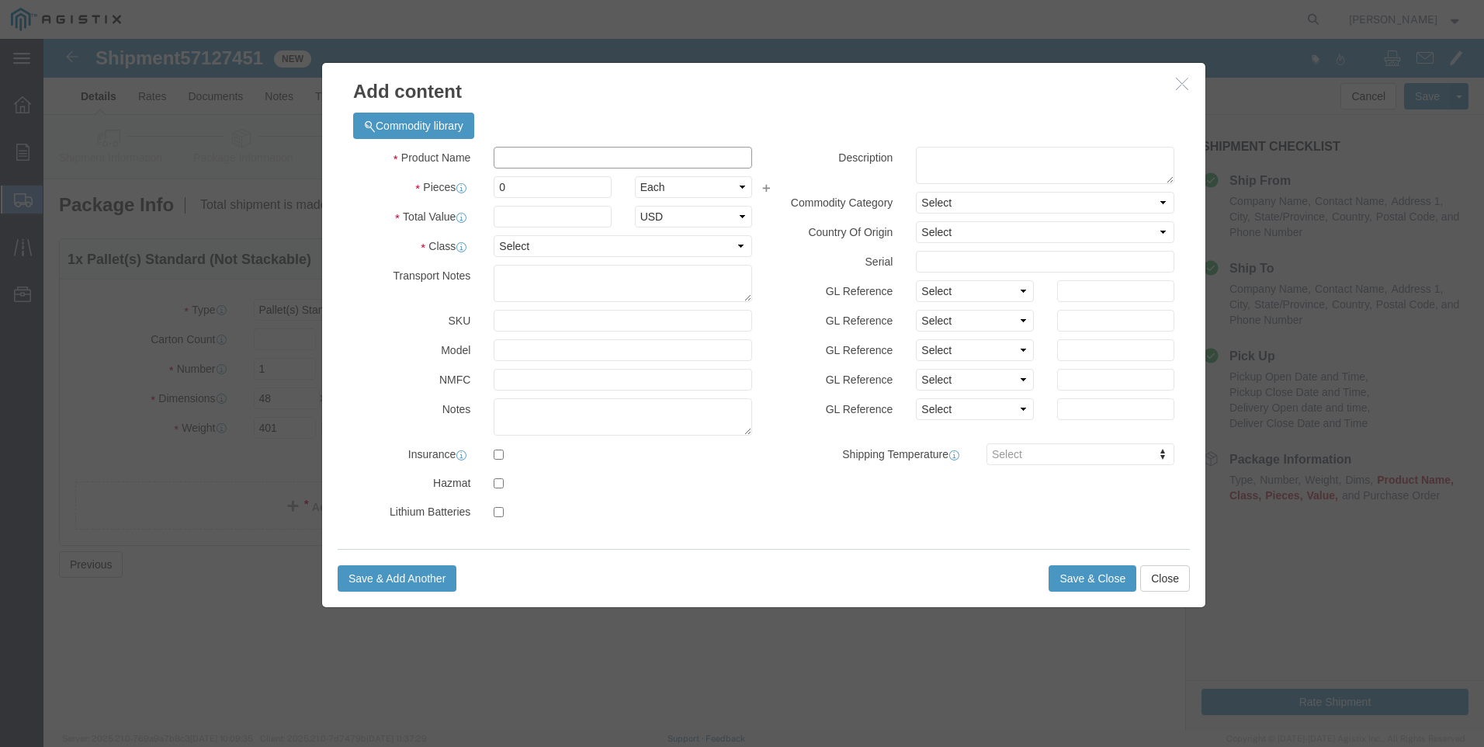
click input "text"
type input "carbon steel fittings"
click input "1200"
type input "1"
type input "2500"
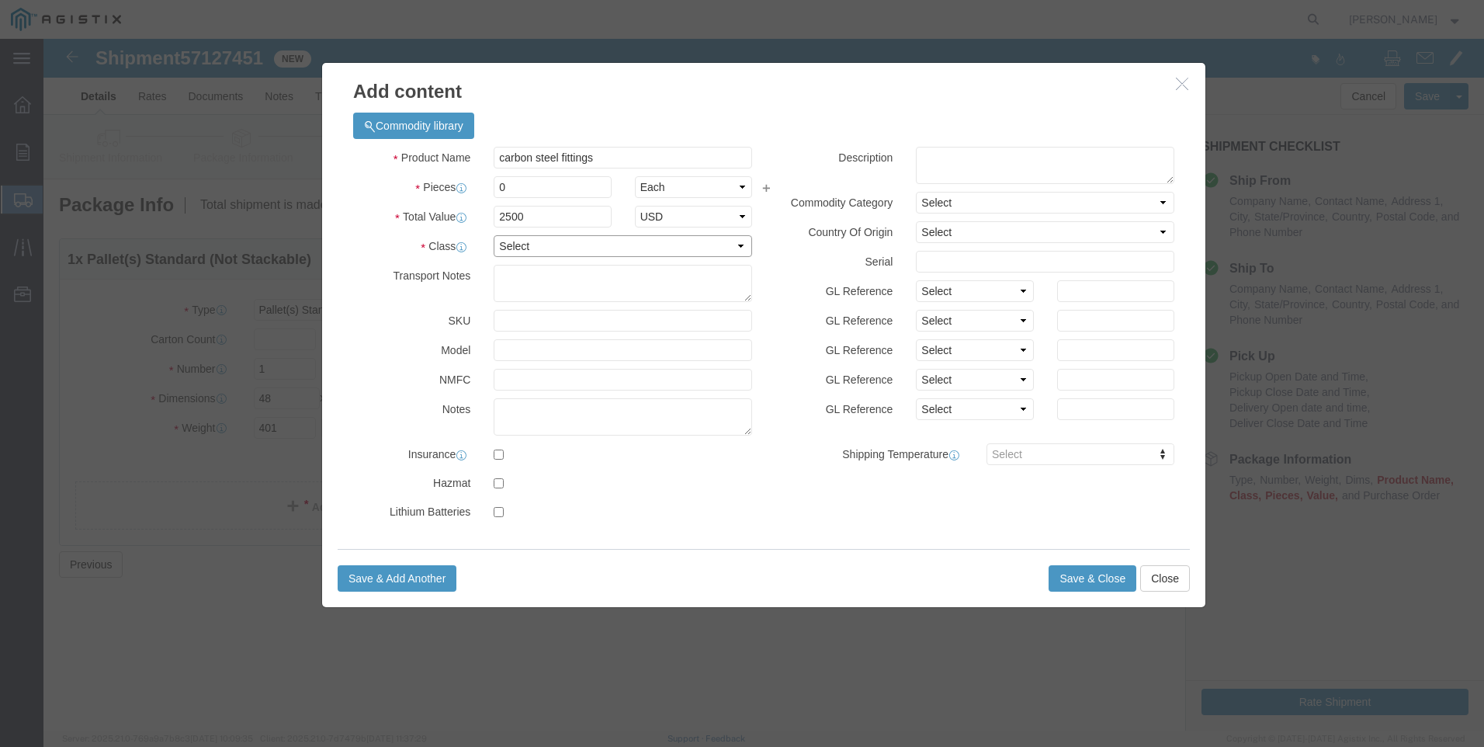
click select "Select 50 55 60 65 70 85 92.5 100 125 175 250 300 400"
select select "60"
click select "Select 50 55 60 65 70 85 92.5 100 125 175 250 300 400"
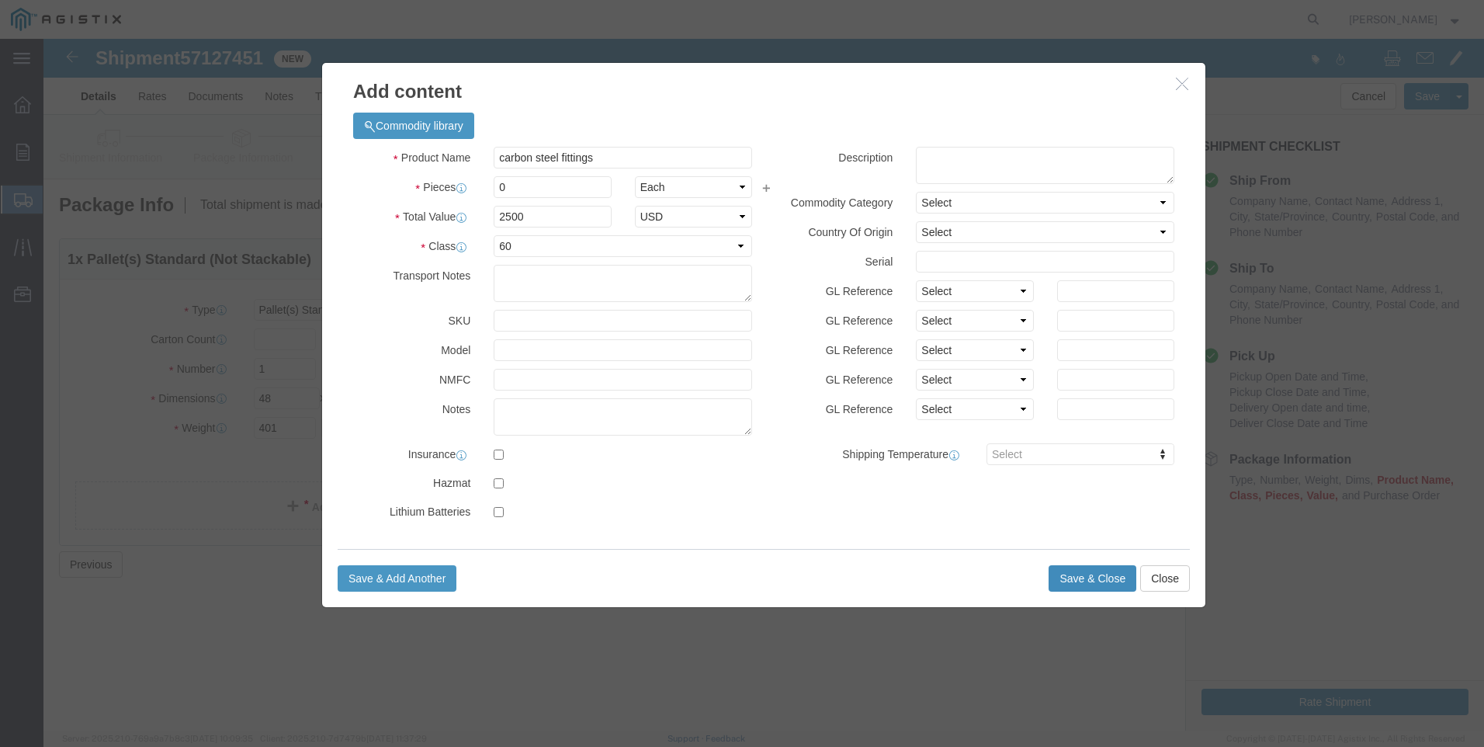
click button "Save & Close"
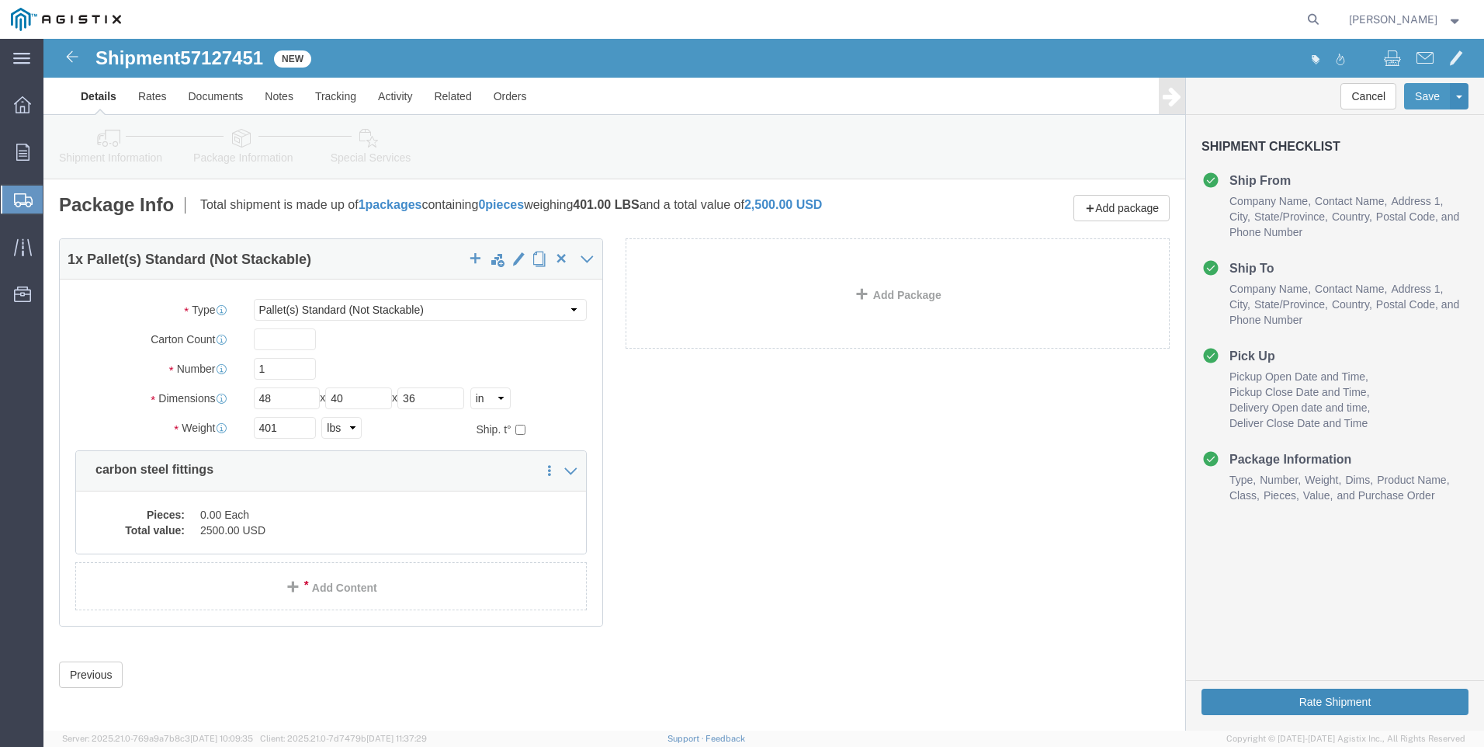
click button "Rate Shipment"
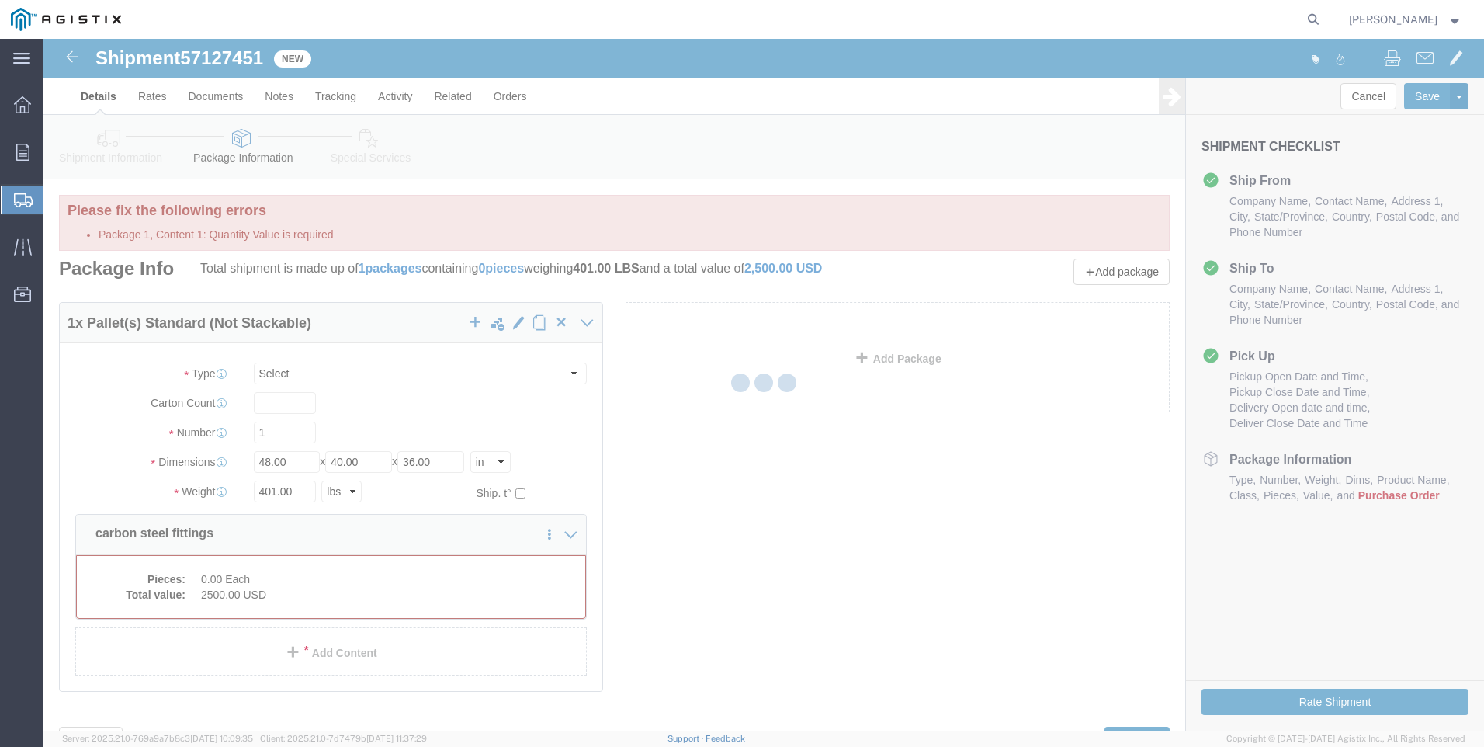
select select "PSNS"
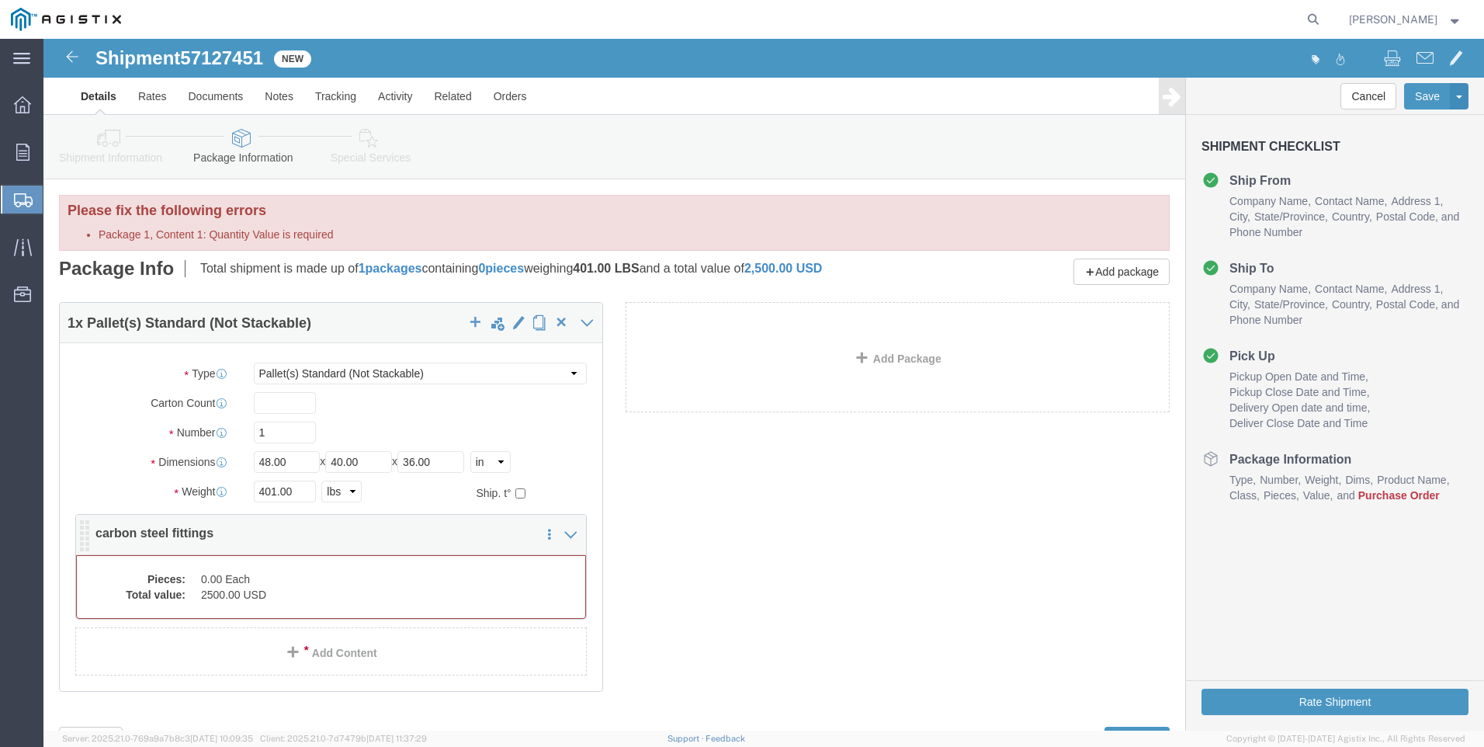
click div "1 x Pallet(s) Standard (Not Stackable) Package Type Select Bulk Bundle(s) Cardb…"
click dt "Total value:"
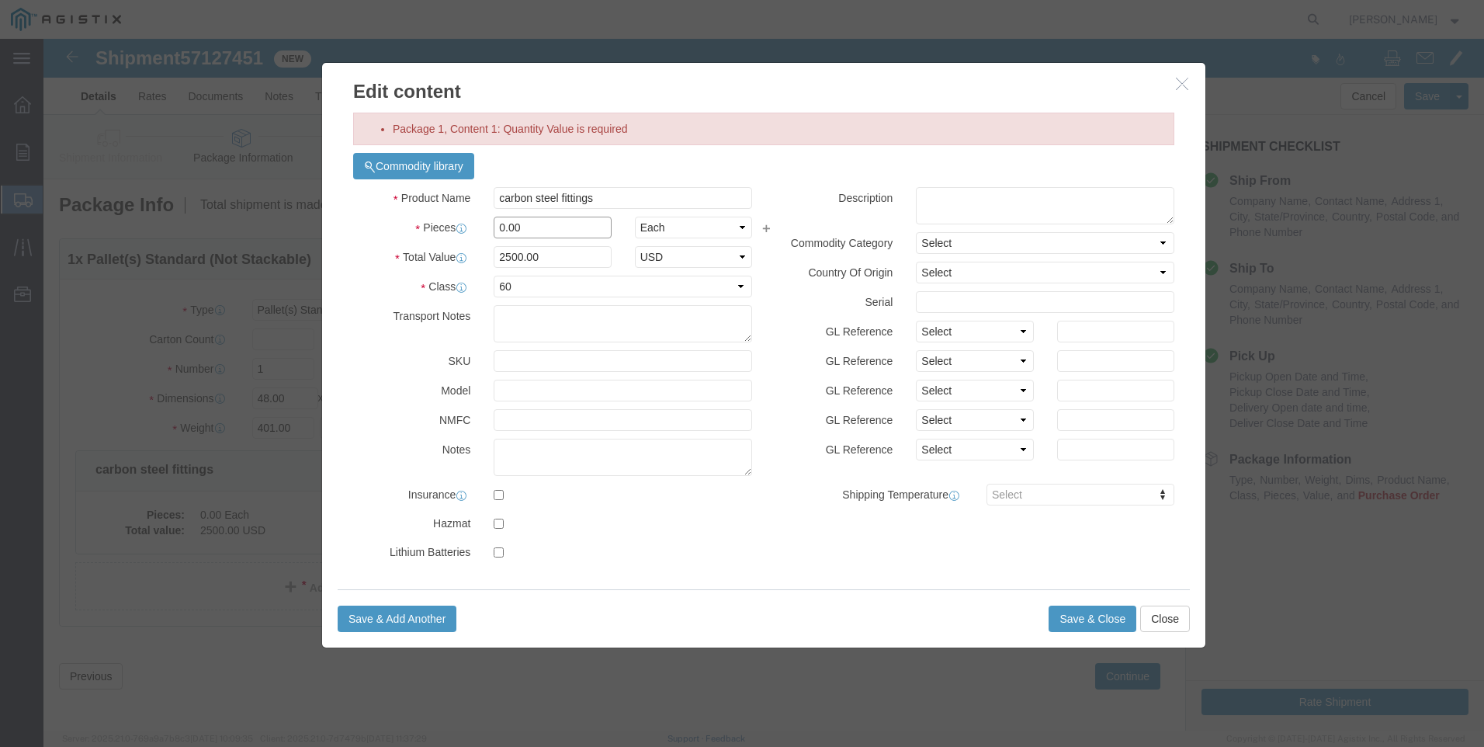
click input "0.00"
type input "0"
type input "1"
type input "2500"
click button "Save & Close"
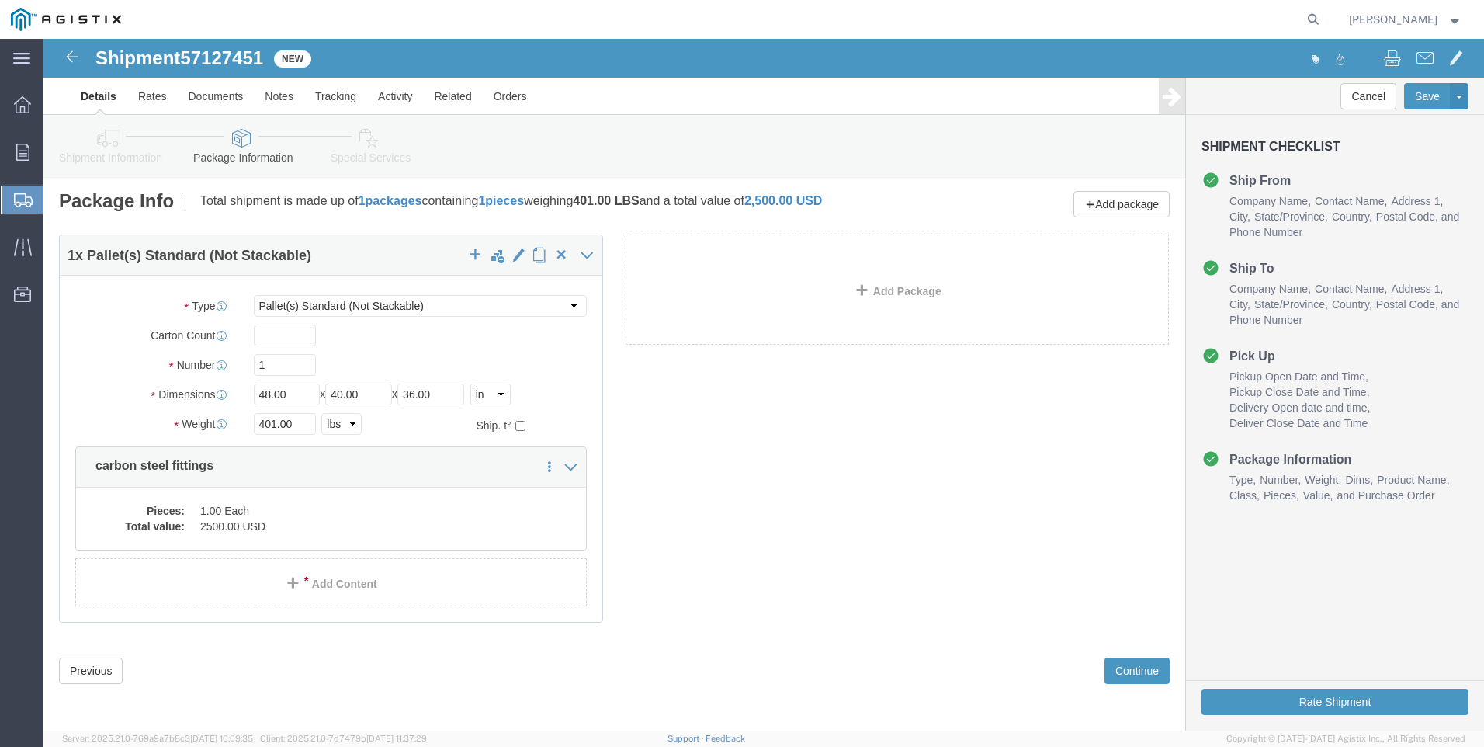
scroll to position [5, 0]
click button "Rate Shipment"
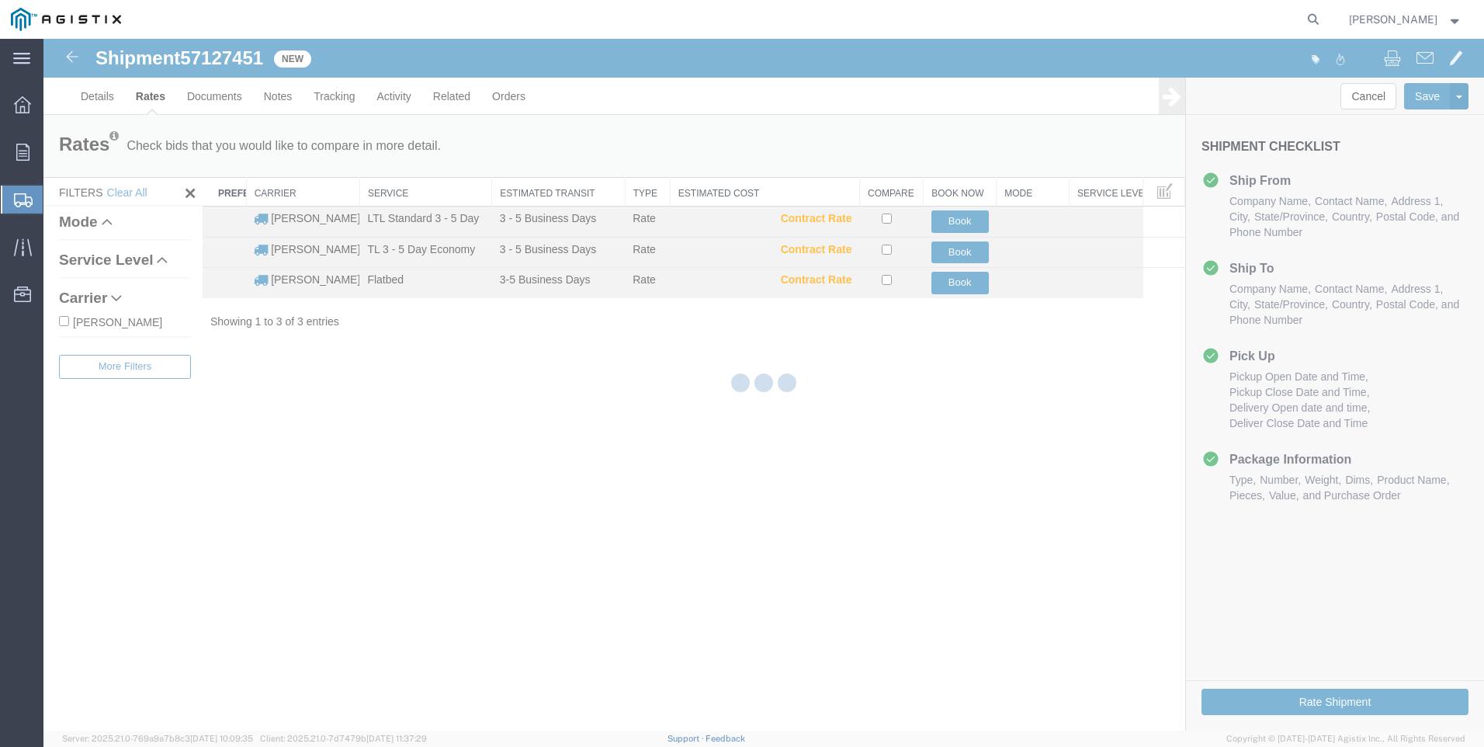
scroll to position [0, 0]
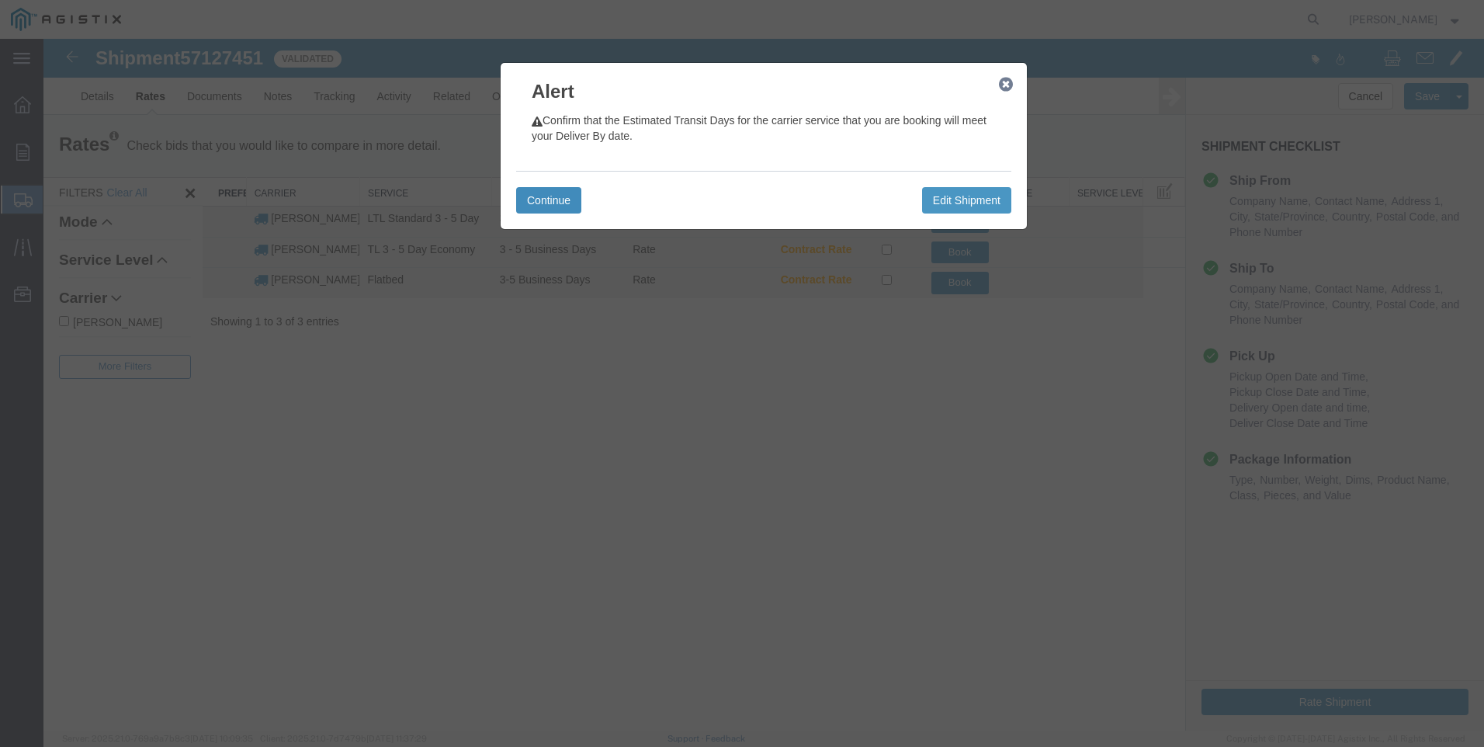
click at [556, 197] on button "Continue" at bounding box center [548, 200] width 65 height 26
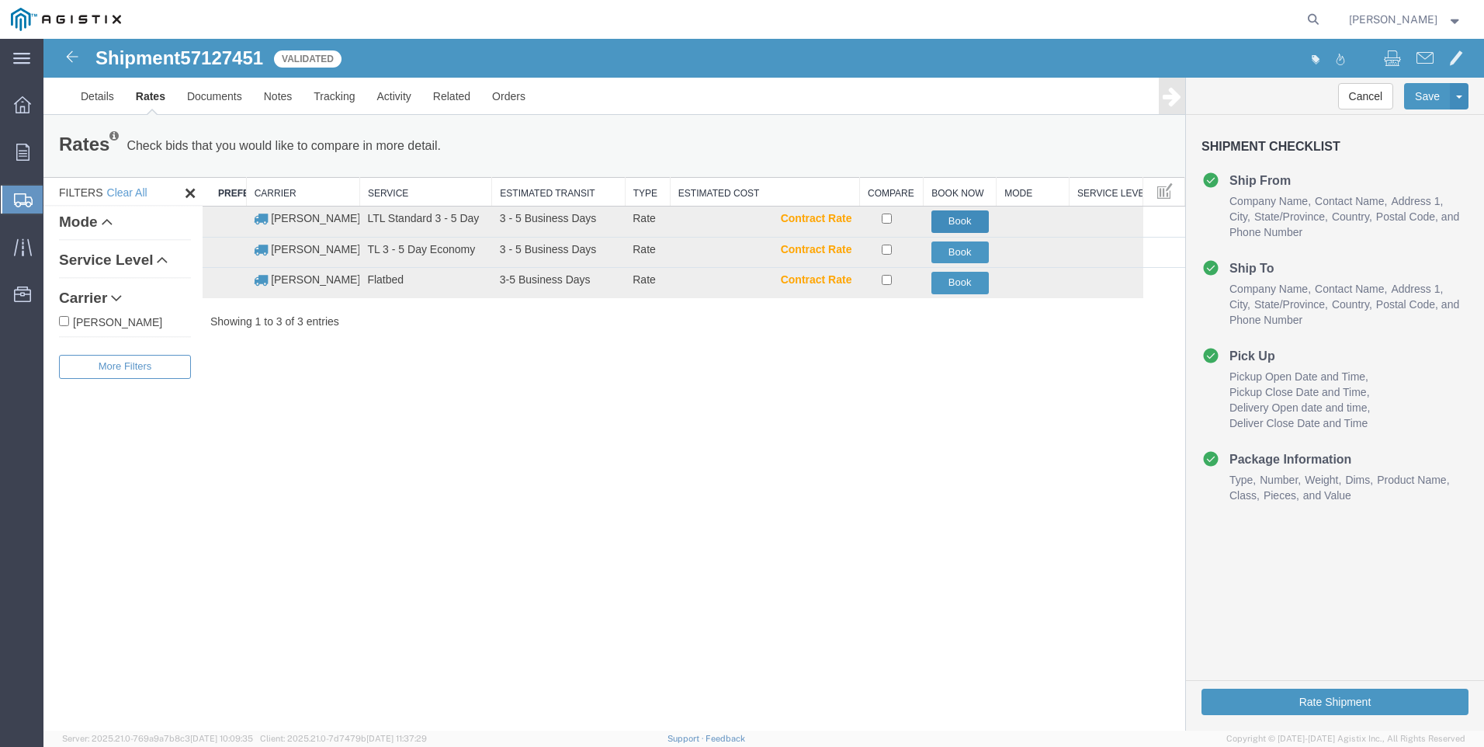
click at [962, 224] on button "Book" at bounding box center [960, 221] width 57 height 23
